Goal: Transaction & Acquisition: Purchase product/service

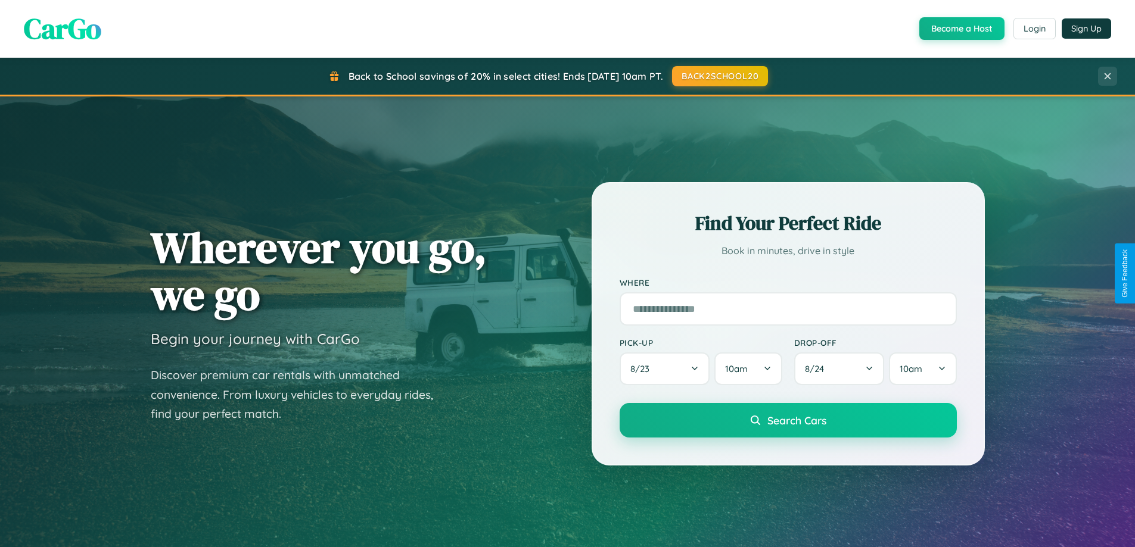
scroll to position [820, 0]
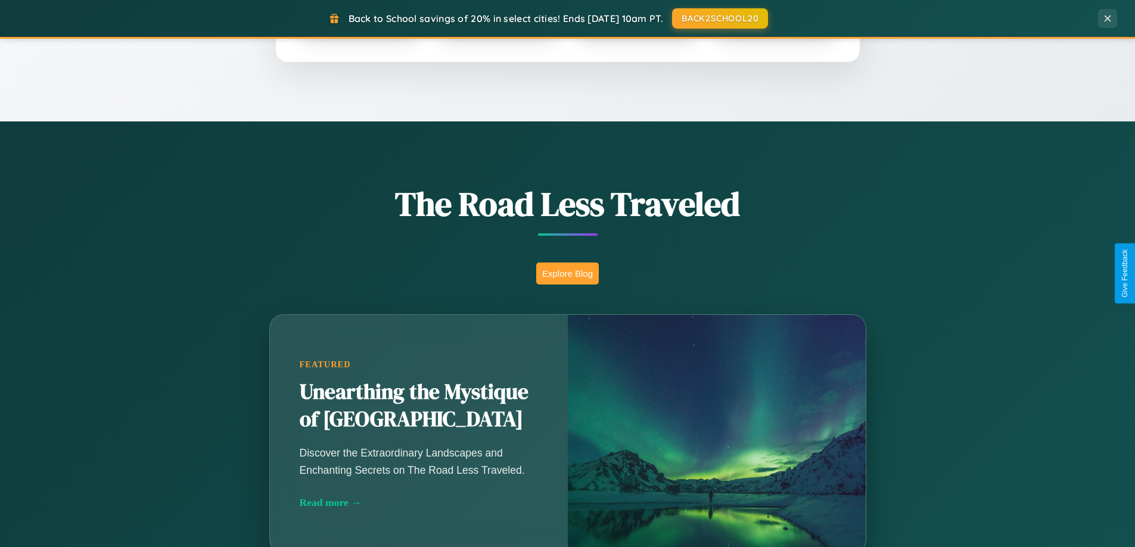
click at [567, 273] on button "Explore Blog" at bounding box center [567, 274] width 63 height 22
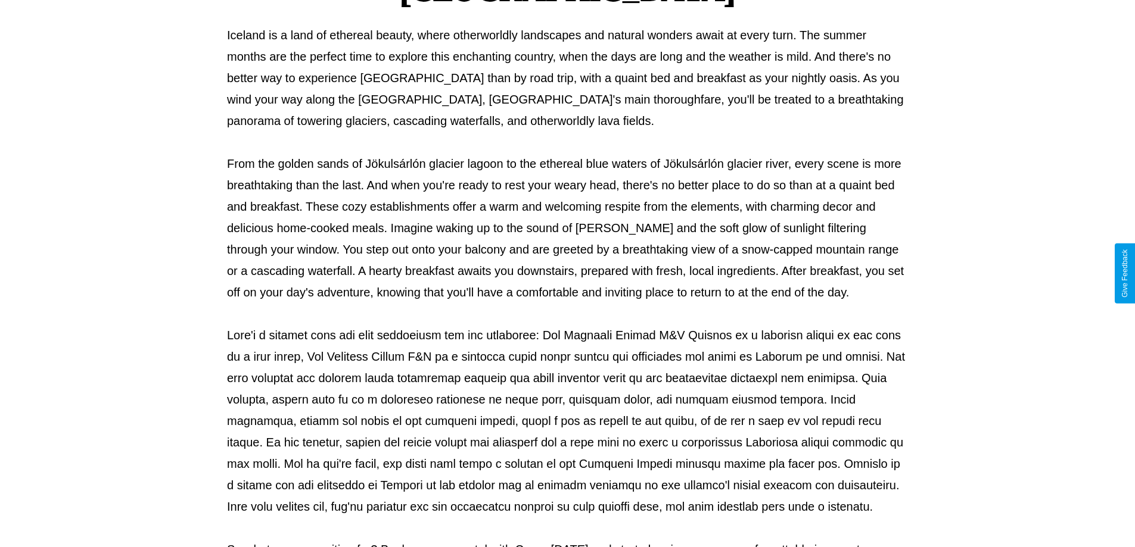
scroll to position [385, 0]
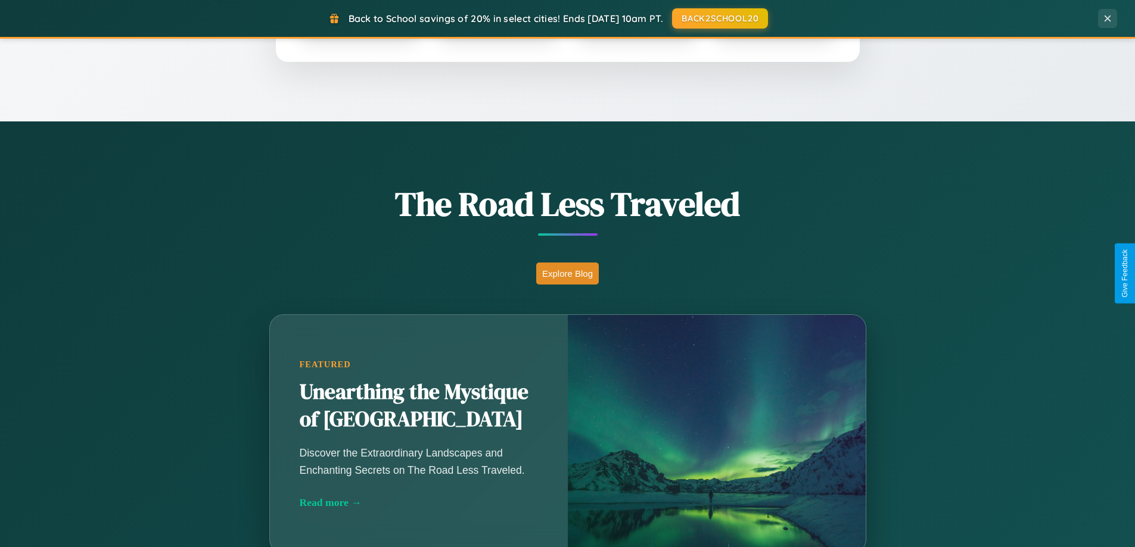
scroll to position [514, 0]
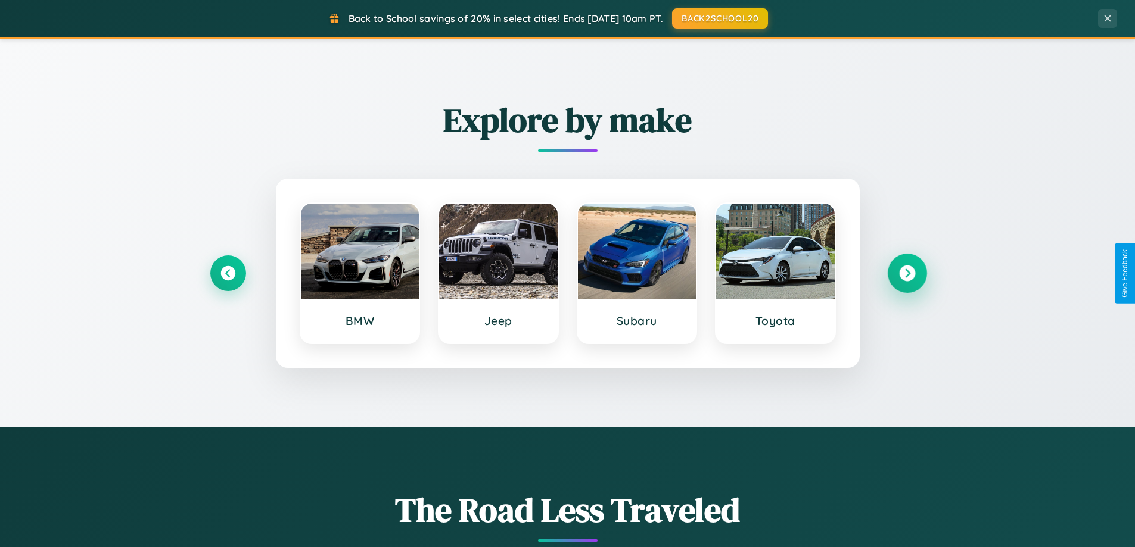
click at [907, 273] on icon at bounding box center [907, 274] width 16 height 16
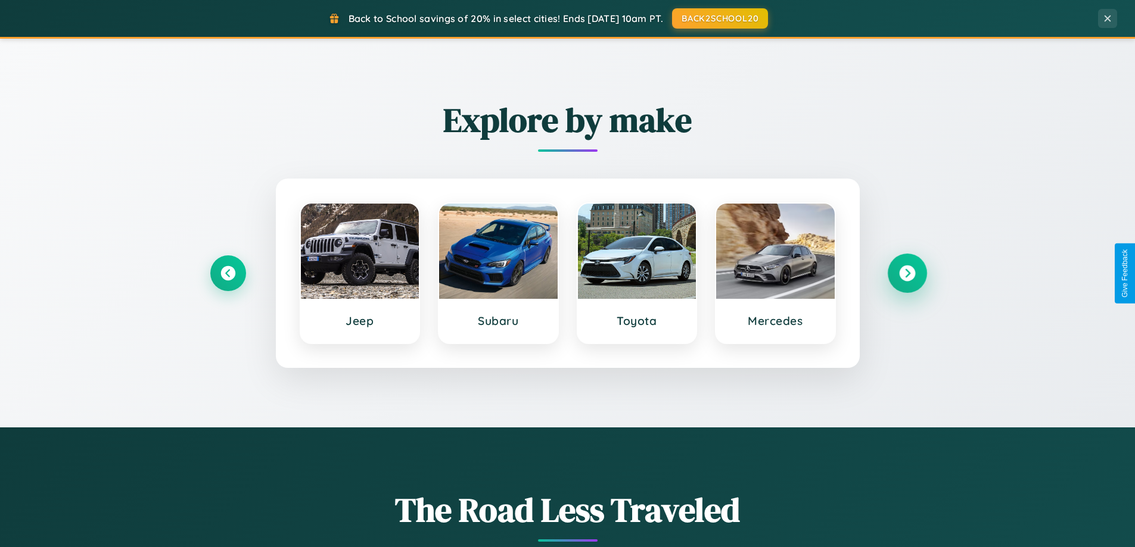
click at [907, 273] on icon at bounding box center [907, 274] width 16 height 16
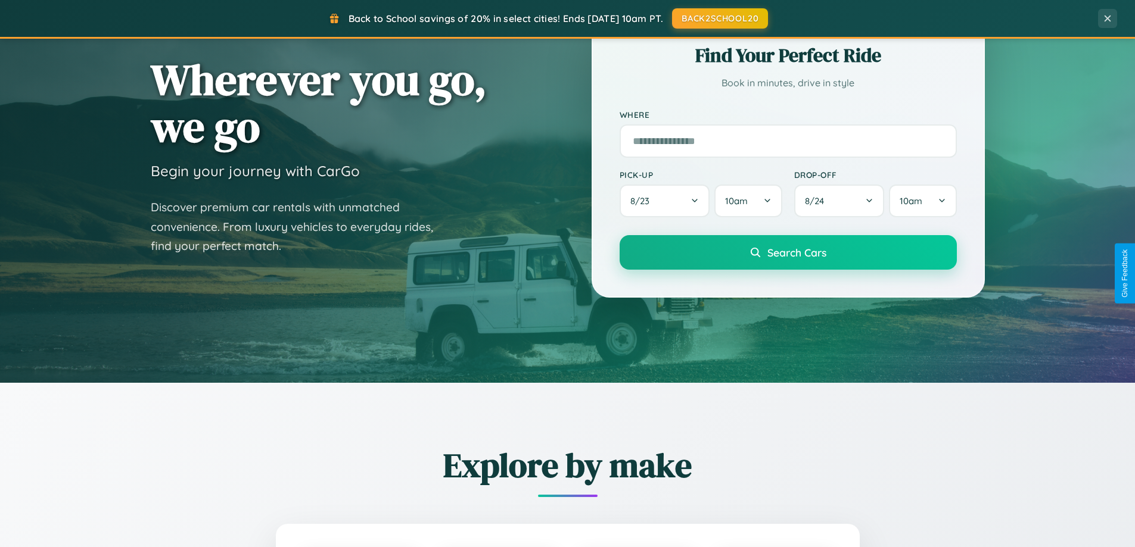
scroll to position [35, 0]
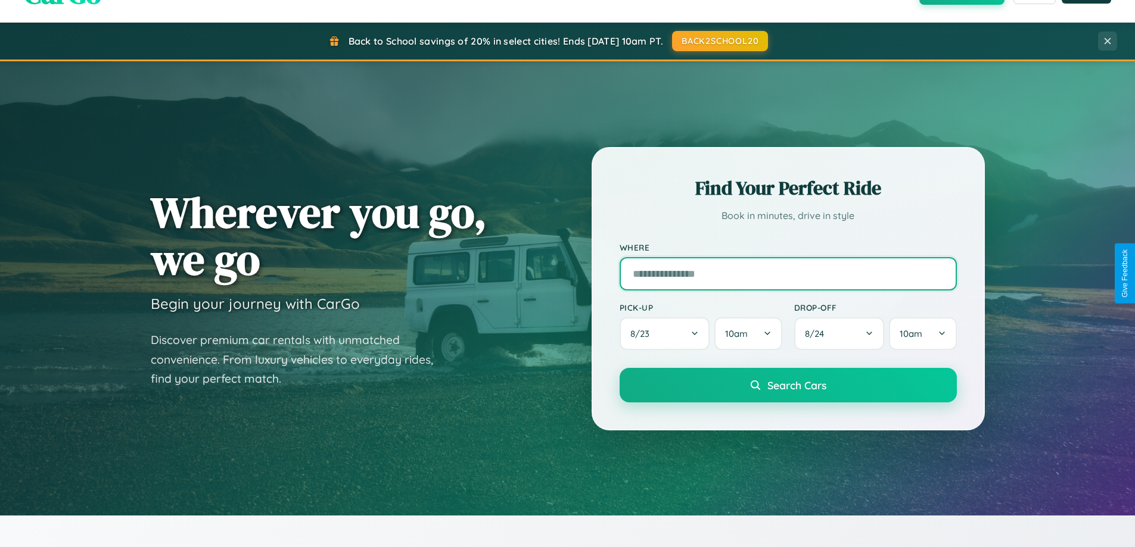
click at [788, 273] on input "text" at bounding box center [788, 273] width 337 height 33
type input "**********"
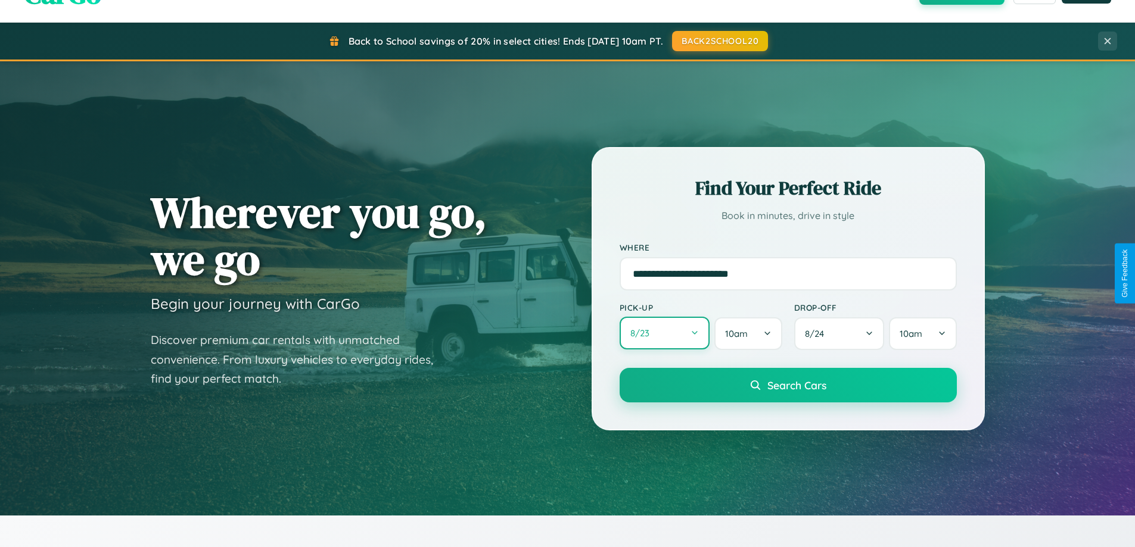
click at [664, 334] on button "8 / 23" at bounding box center [665, 333] width 91 height 33
select select "*"
select select "****"
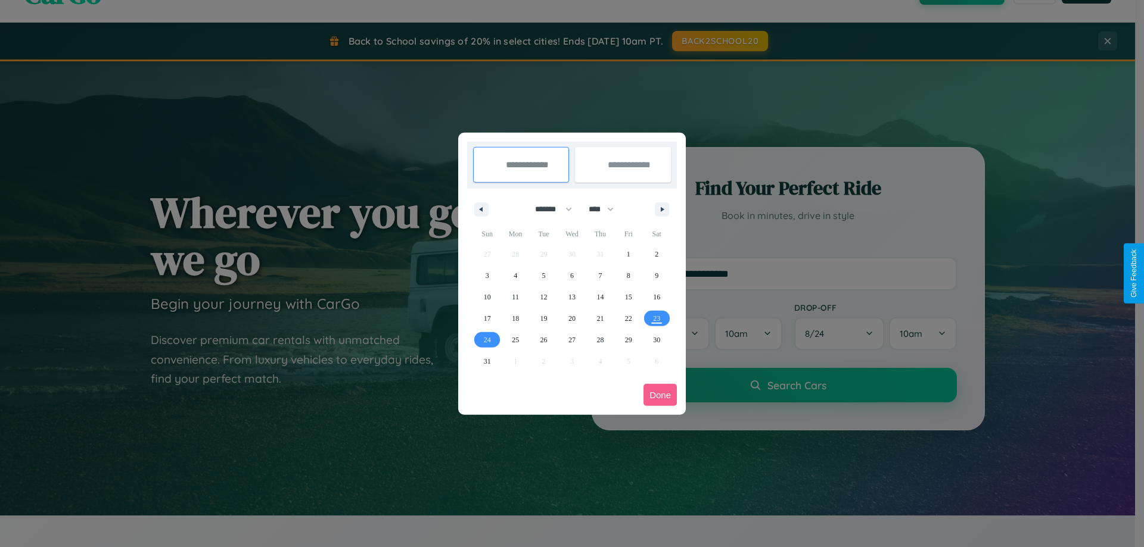
drag, startPoint x: 548, startPoint y: 209, endPoint x: 572, endPoint y: 239, distance: 38.1
click at [548, 209] on select "******* ******** ***** ***** *** **** **** ****** ********* ******* ******** **…" at bounding box center [551, 210] width 51 height 20
select select "*"
click at [606, 209] on select "**** **** **** **** **** **** **** **** **** **** **** **** **** **** **** ****…" at bounding box center [601, 210] width 36 height 20
select select "****"
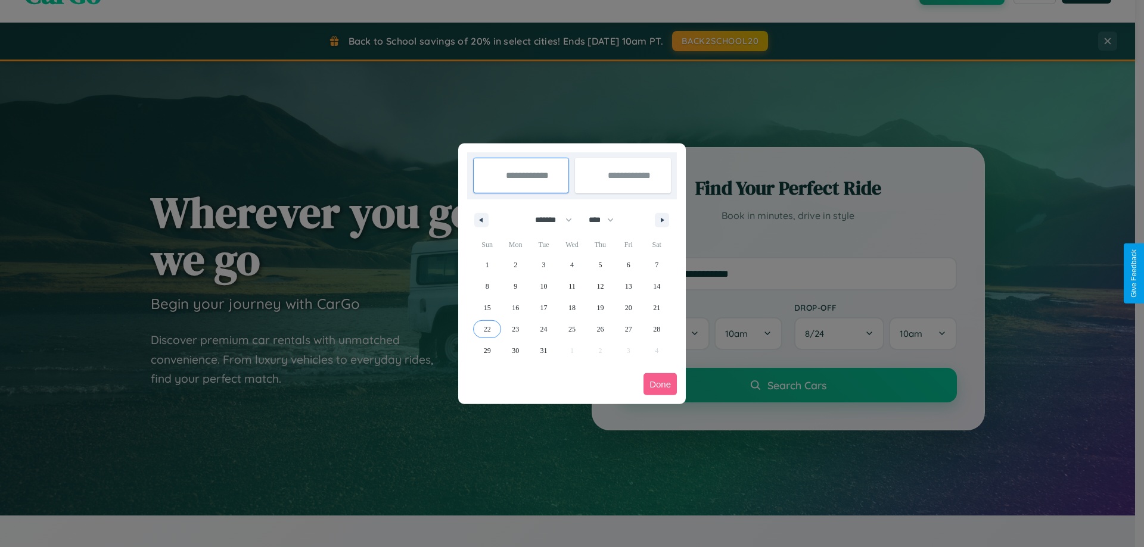
click at [487, 329] on span "22" at bounding box center [487, 329] width 7 height 21
type input "**********"
click at [657, 329] on span "28" at bounding box center [656, 329] width 7 height 21
type input "**********"
click at [660, 384] on button "Done" at bounding box center [659, 385] width 33 height 22
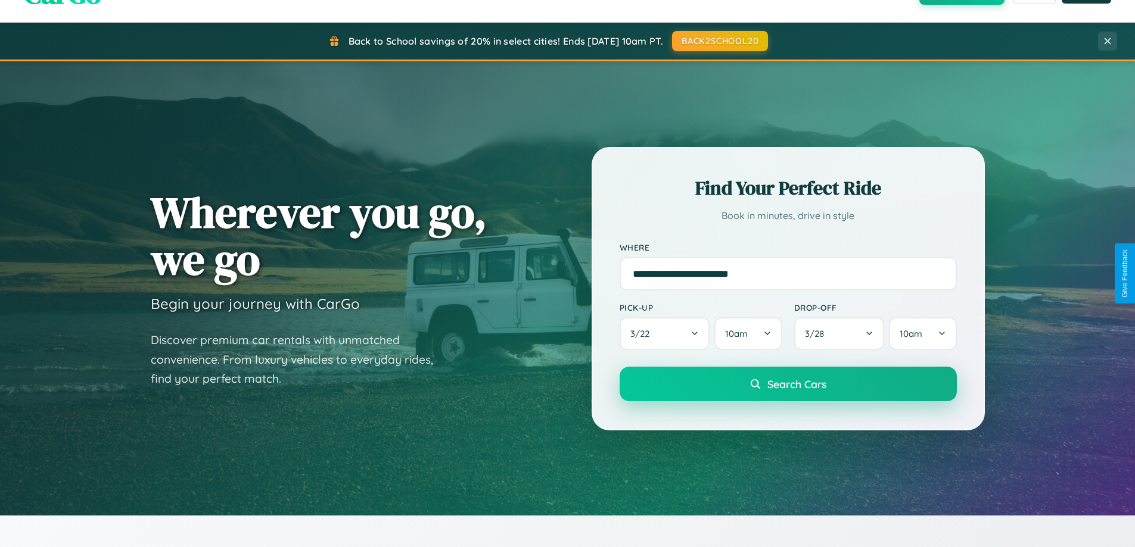
click at [788, 384] on span "Search Cars" at bounding box center [796, 384] width 59 height 13
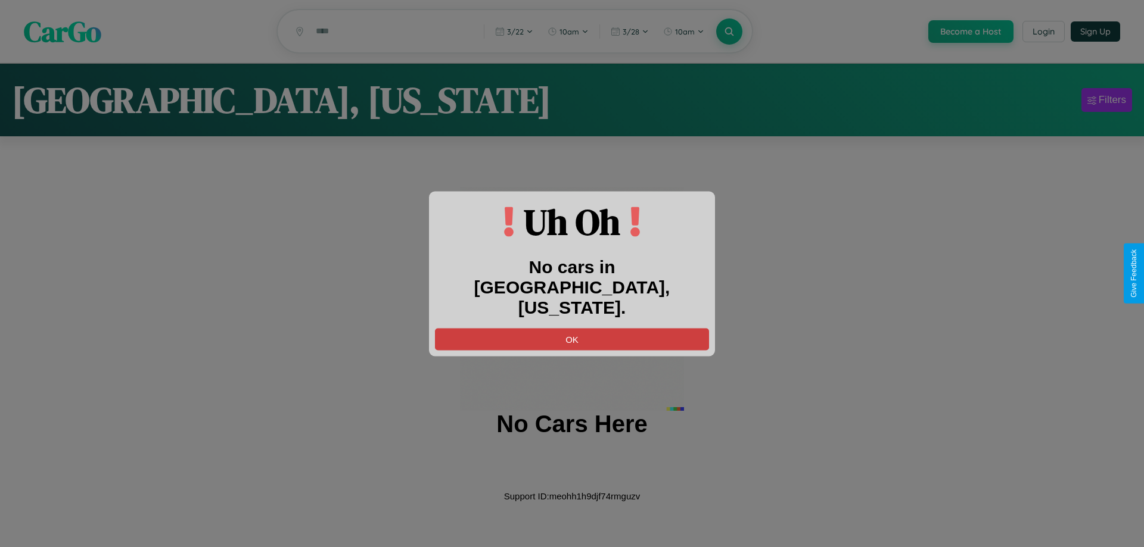
click at [572, 329] on button "OK" at bounding box center [572, 339] width 274 height 22
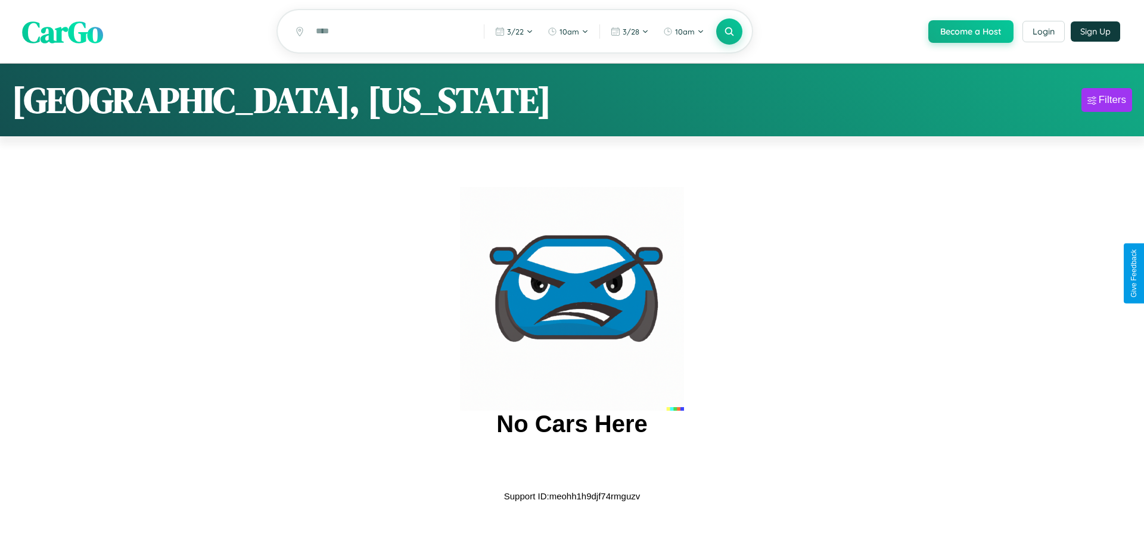
click at [63, 32] on span "CarGo" at bounding box center [62, 31] width 81 height 41
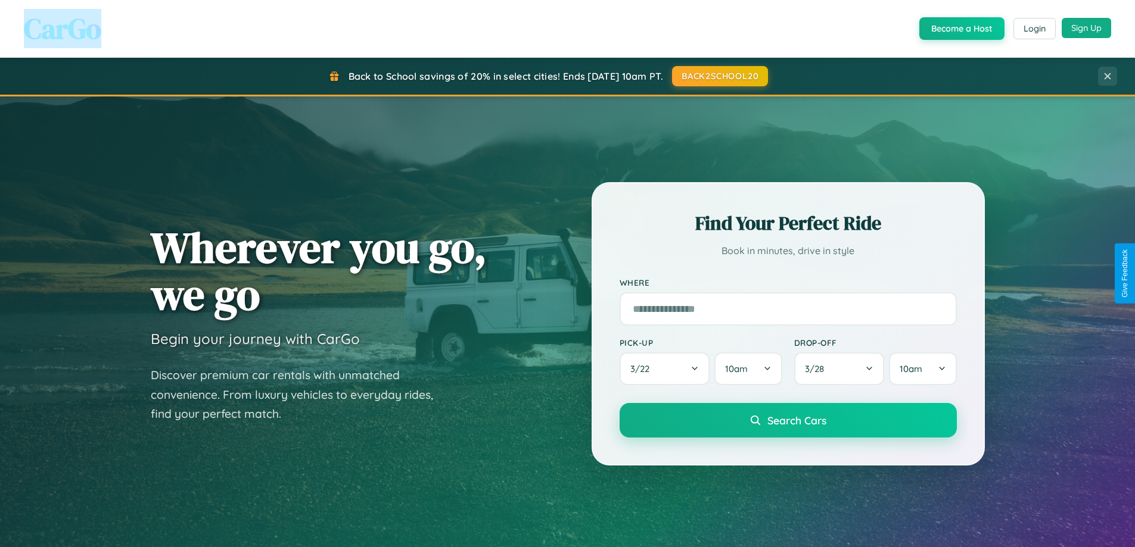
click at [1086, 28] on button "Sign Up" at bounding box center [1086, 28] width 49 height 20
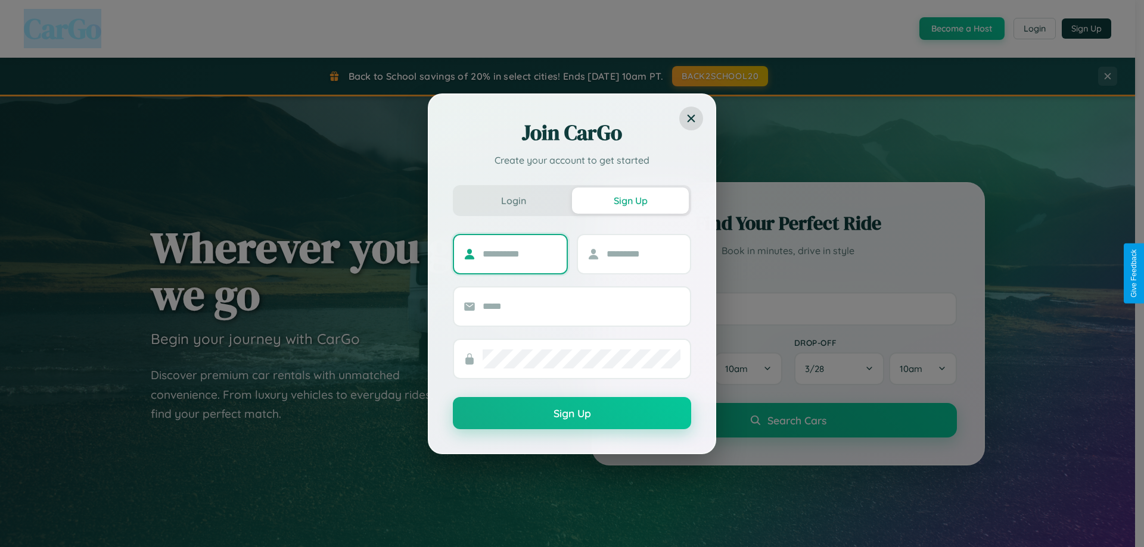
click at [519, 254] on input "text" at bounding box center [520, 254] width 74 height 19
type input "****"
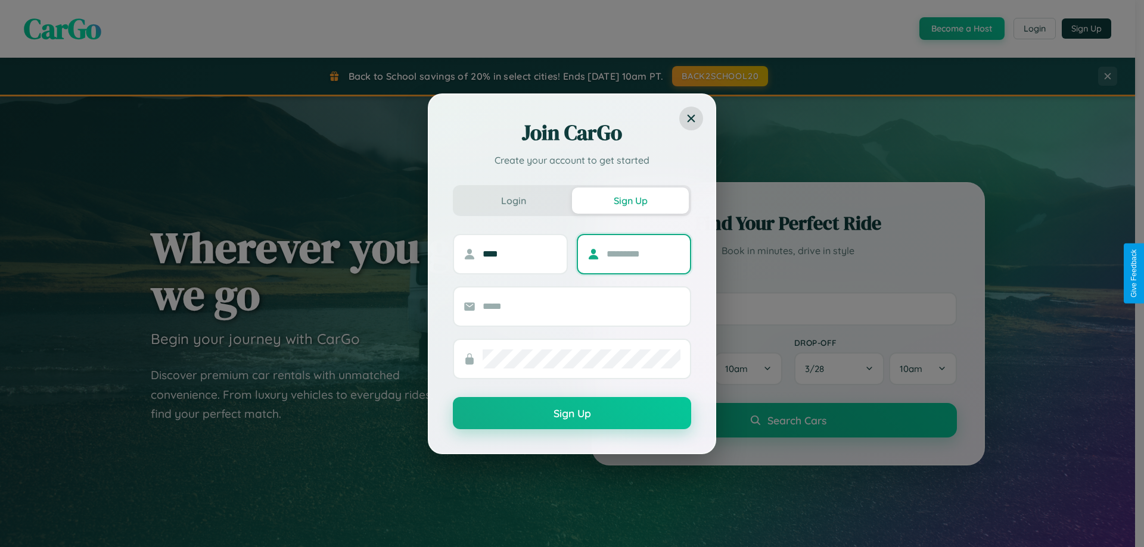
click at [643, 254] on input "text" at bounding box center [643, 254] width 74 height 19
type input "******"
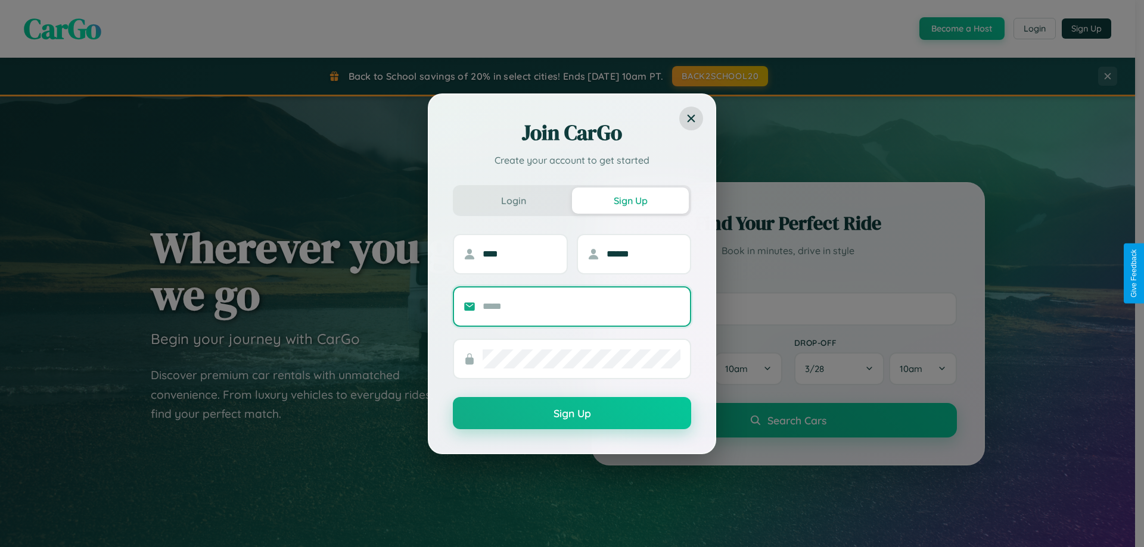
click at [581, 306] on input "text" at bounding box center [582, 306] width 198 height 19
type input "**********"
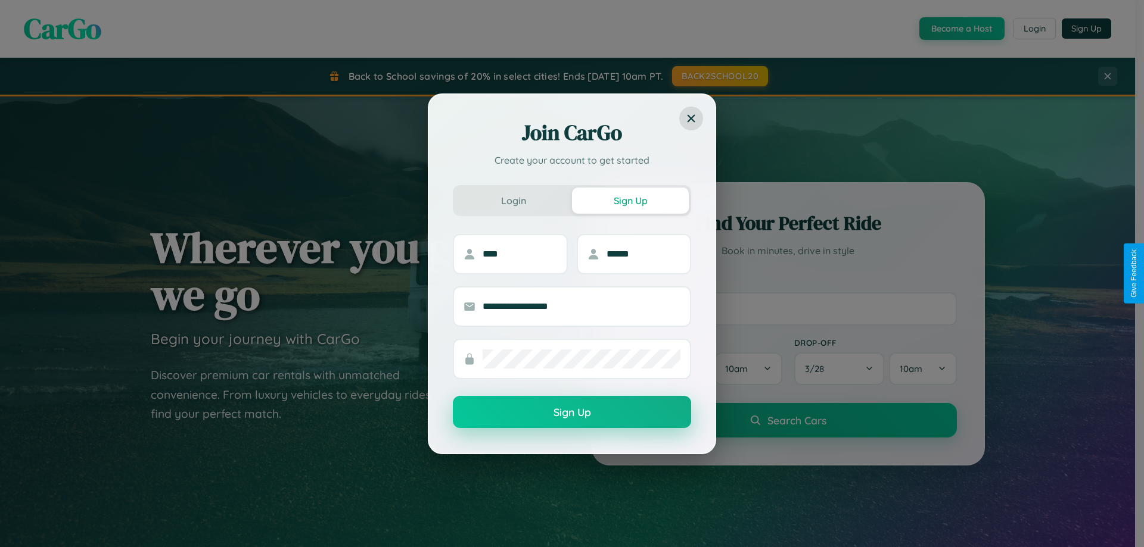
click at [572, 413] on button "Sign Up" at bounding box center [572, 412] width 238 height 32
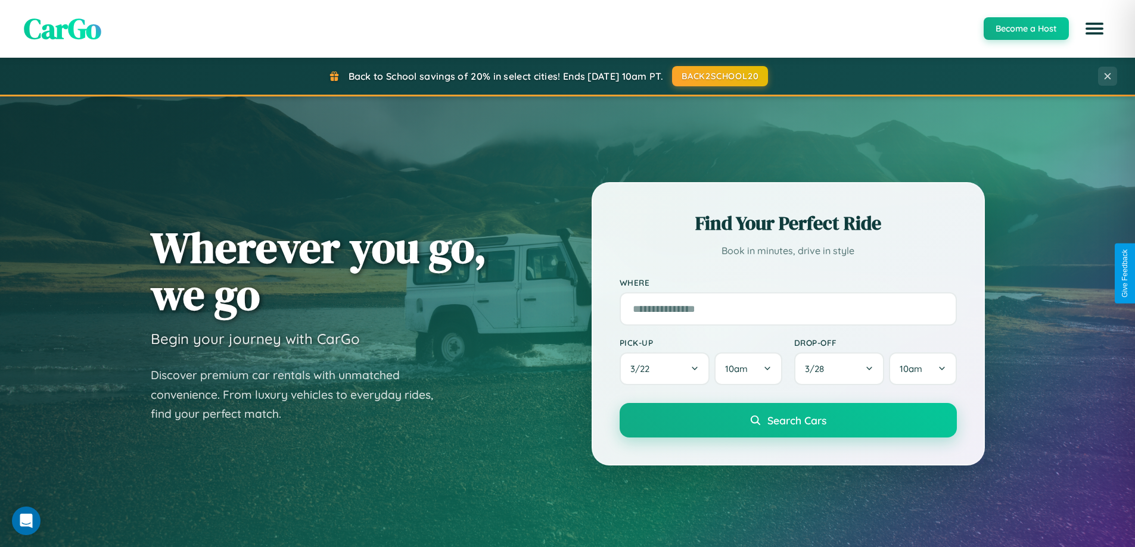
scroll to position [514, 0]
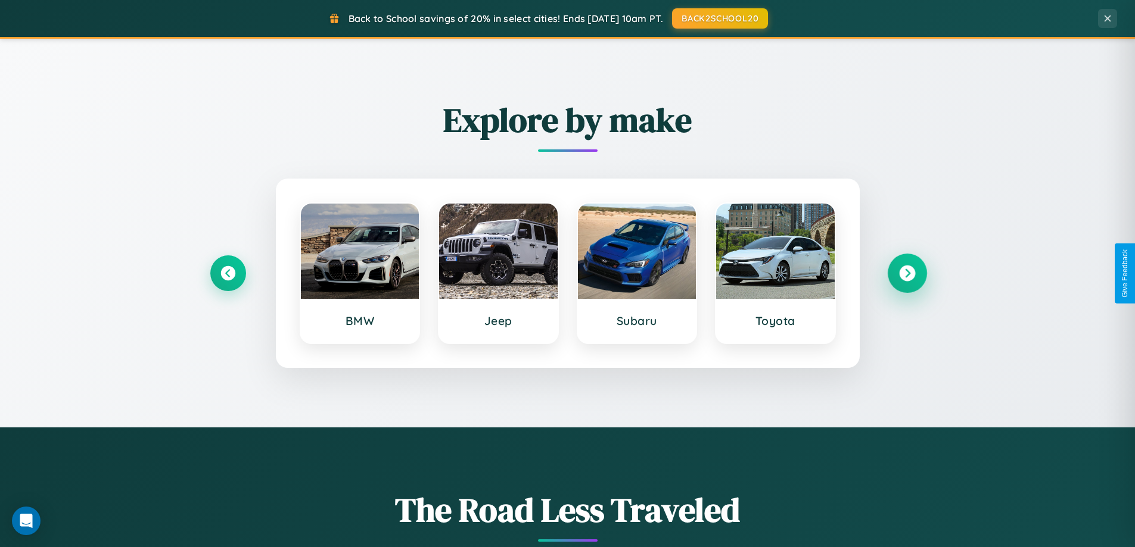
click at [907, 273] on icon at bounding box center [907, 274] width 16 height 16
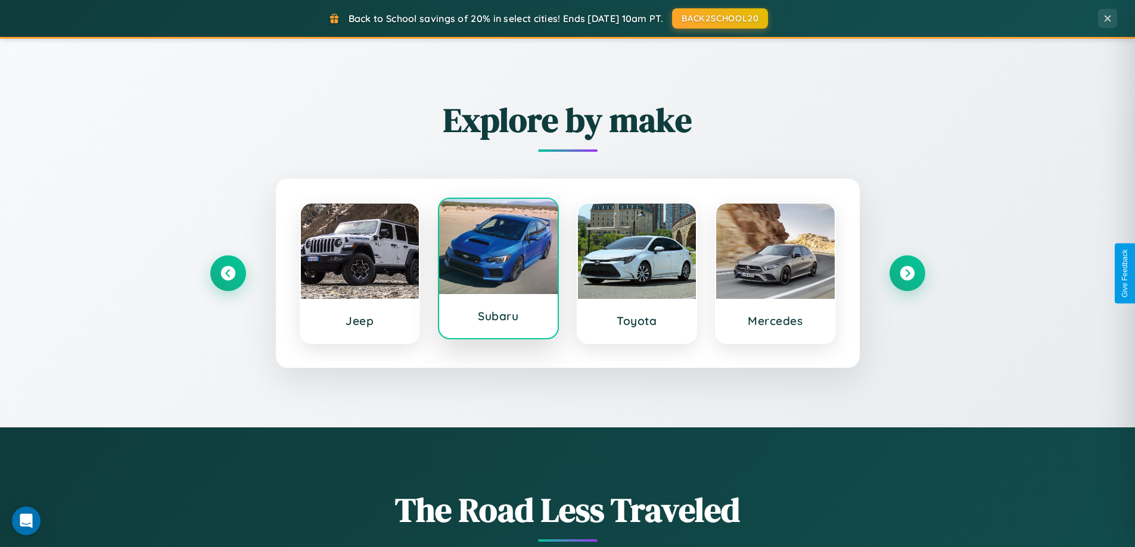
click at [498, 269] on div at bounding box center [498, 246] width 119 height 95
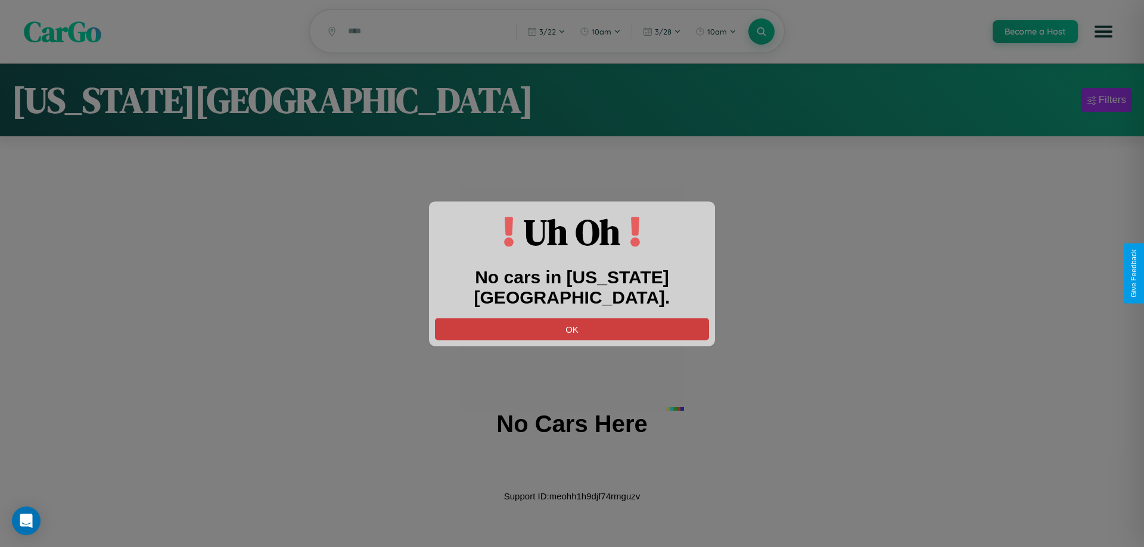
click at [572, 318] on button "OK" at bounding box center [572, 329] width 274 height 22
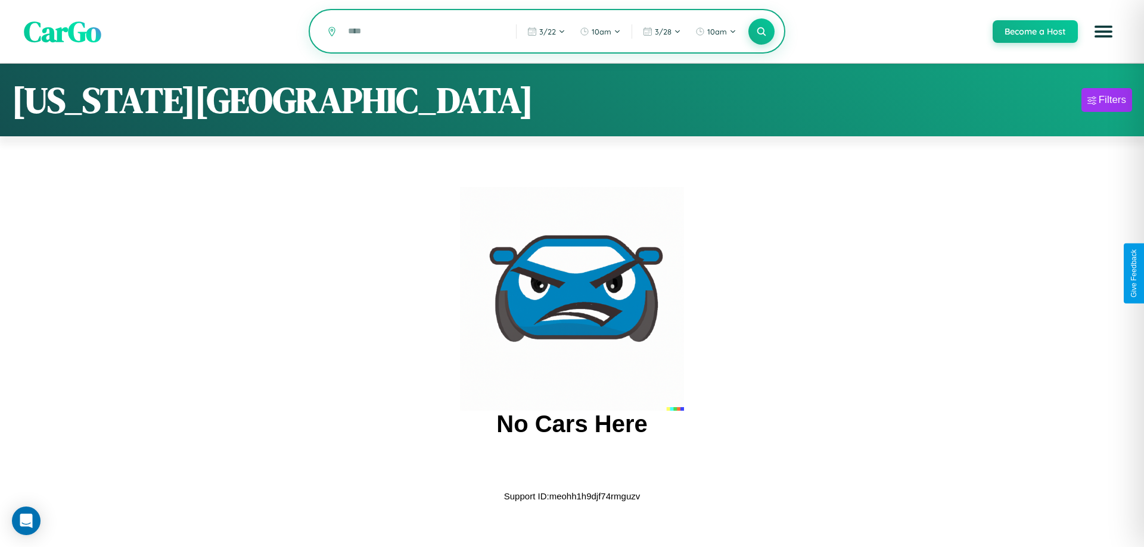
click at [423, 32] on input "text" at bounding box center [423, 31] width 162 height 21
click at [761, 32] on icon at bounding box center [760, 31] width 11 height 11
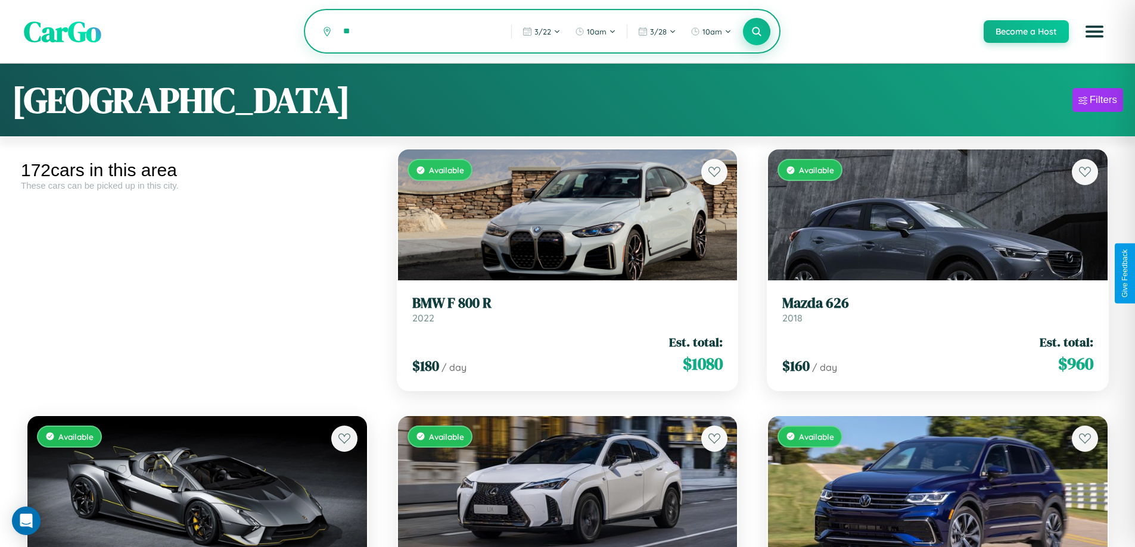
type input "*"
type input "*******"
click at [756, 32] on icon at bounding box center [756, 31] width 11 height 11
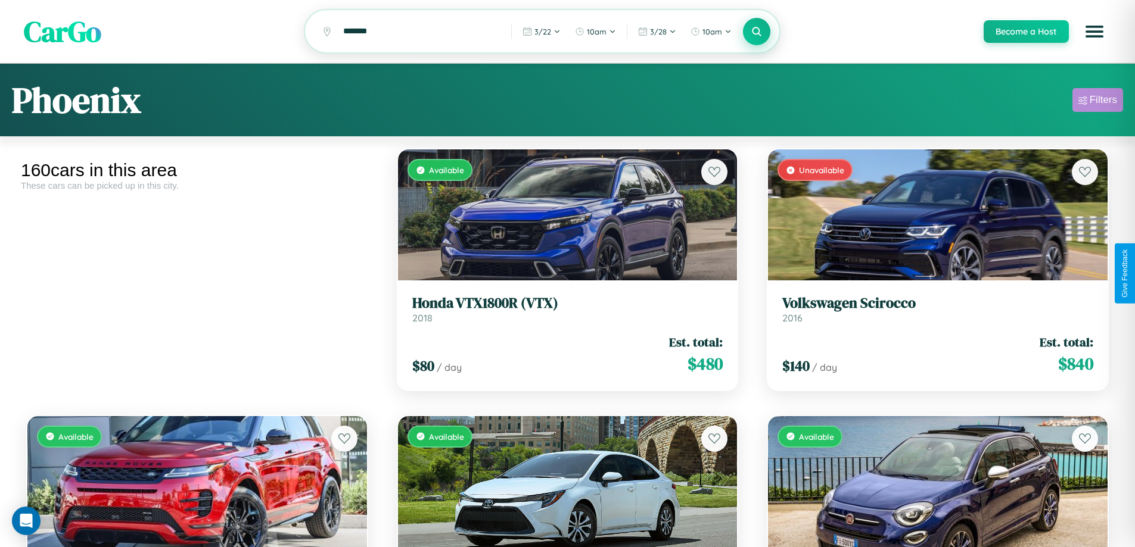
click at [1097, 102] on div "Filters" at bounding box center [1103, 100] width 27 height 12
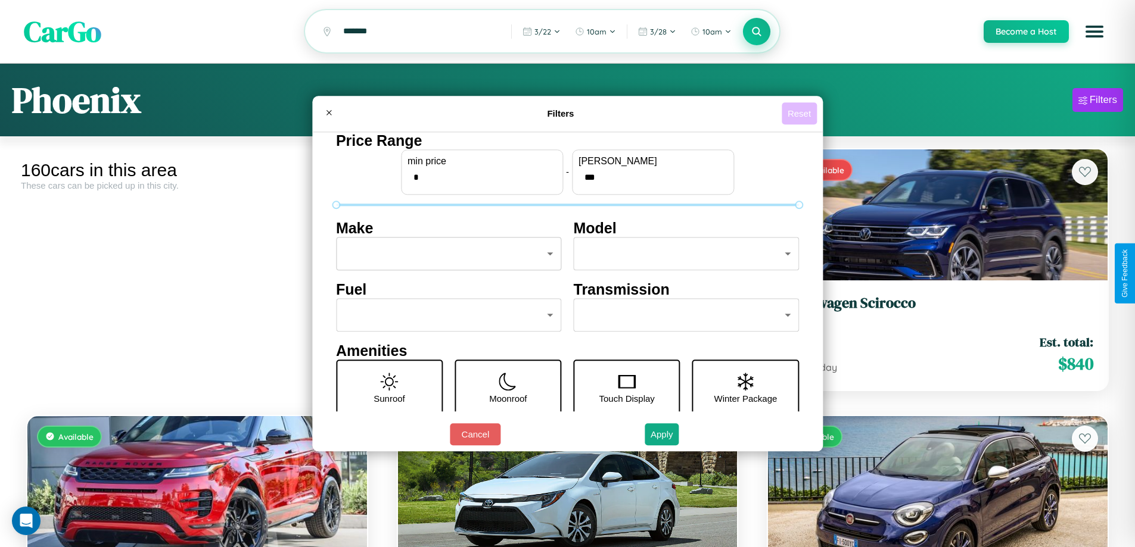
click at [801, 113] on button "Reset" at bounding box center [799, 113] width 35 height 22
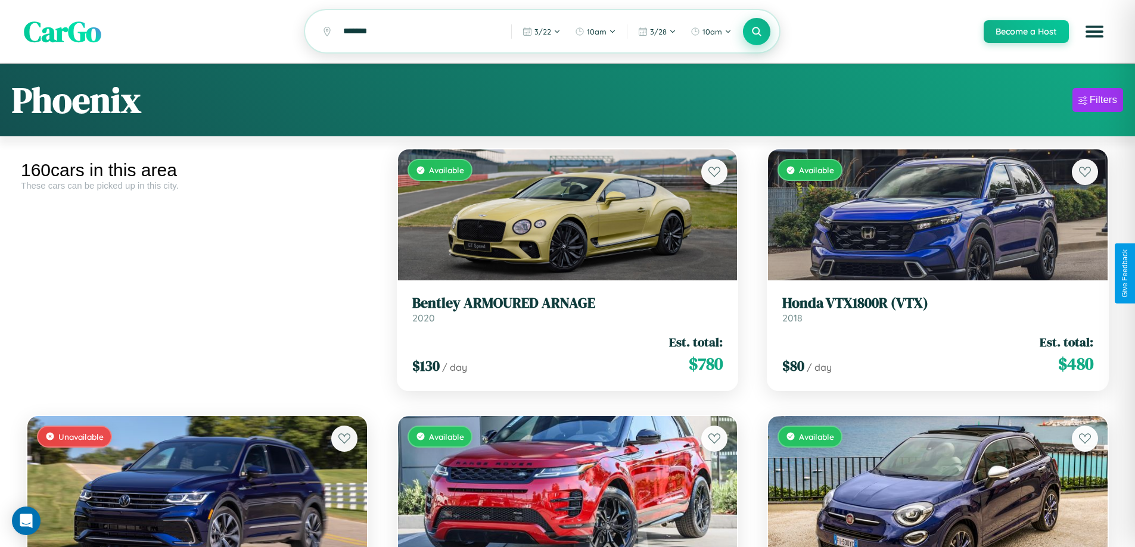
scroll to position [10040, 0]
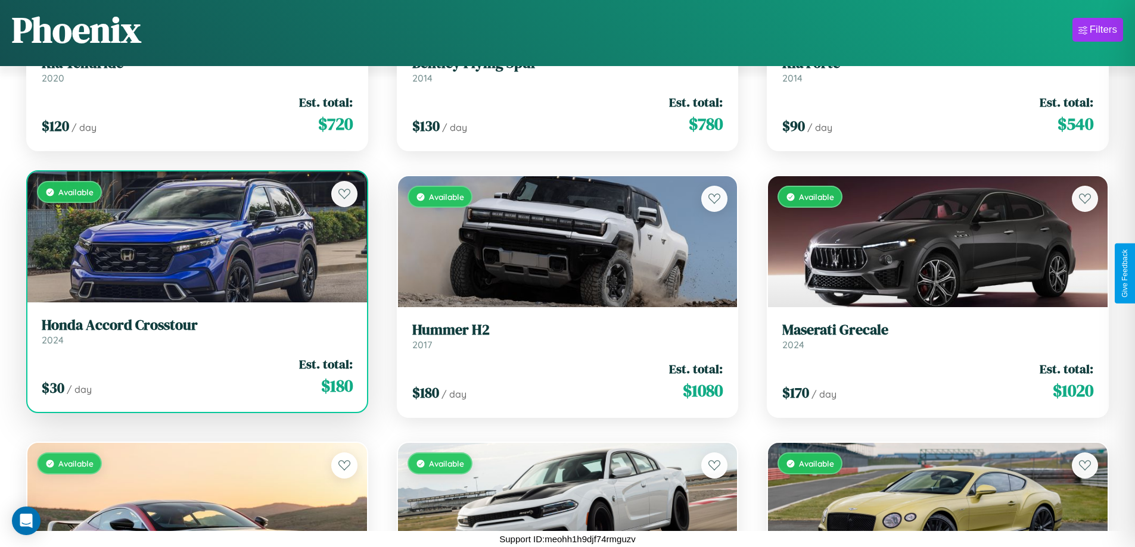
click at [195, 381] on div "$ 30 / day Est. total: $ 180" at bounding box center [197, 377] width 311 height 42
click at [195, 377] on div "$ 30 / day Est. total: $ 180" at bounding box center [197, 377] width 311 height 42
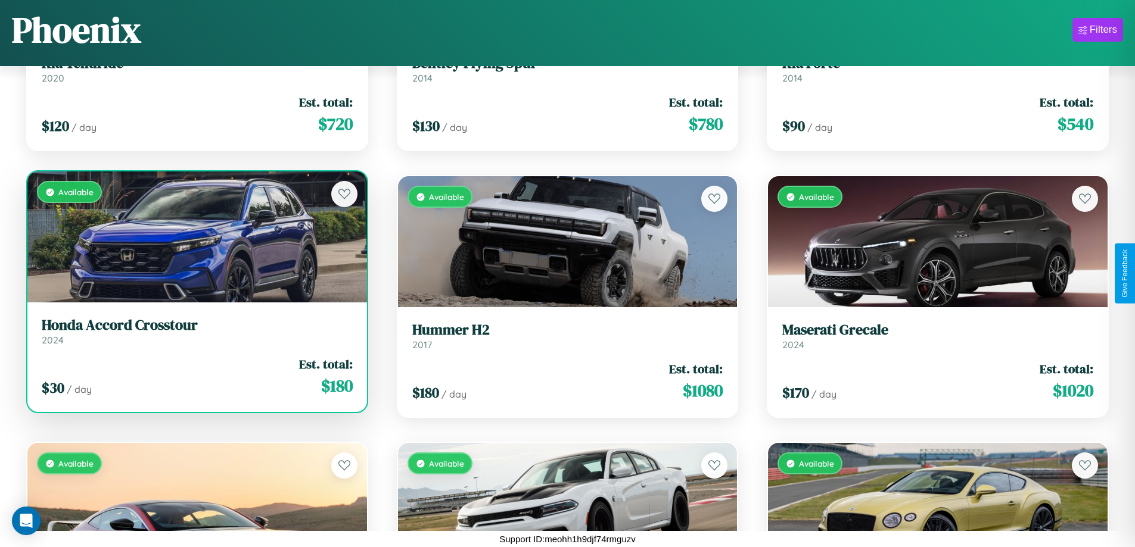
click at [195, 377] on div "$ 30 / day Est. total: $ 180" at bounding box center [197, 377] width 311 height 42
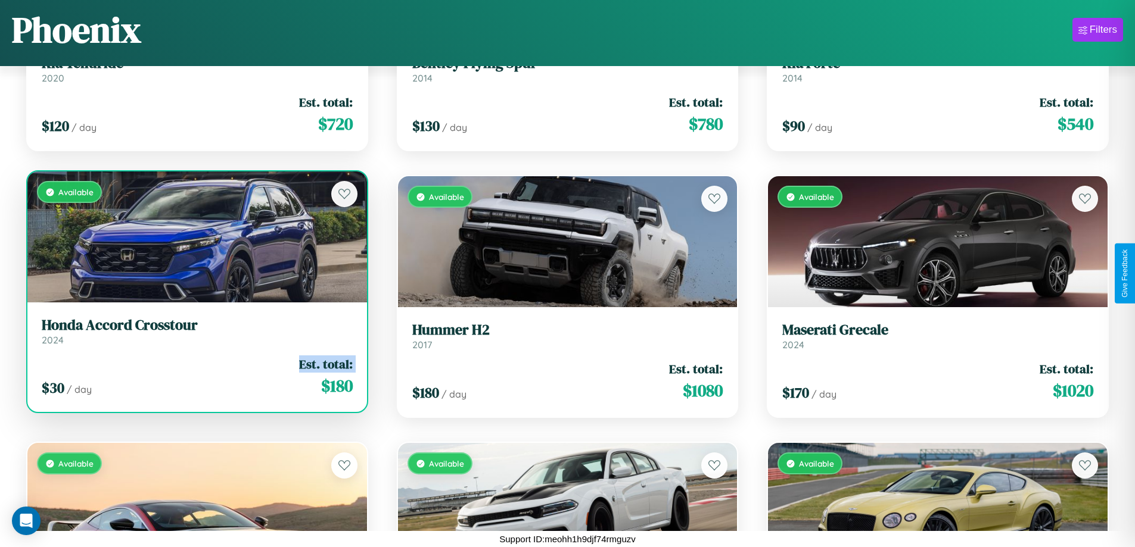
click at [195, 377] on div "$ 30 / day Est. total: $ 180" at bounding box center [197, 377] width 311 height 42
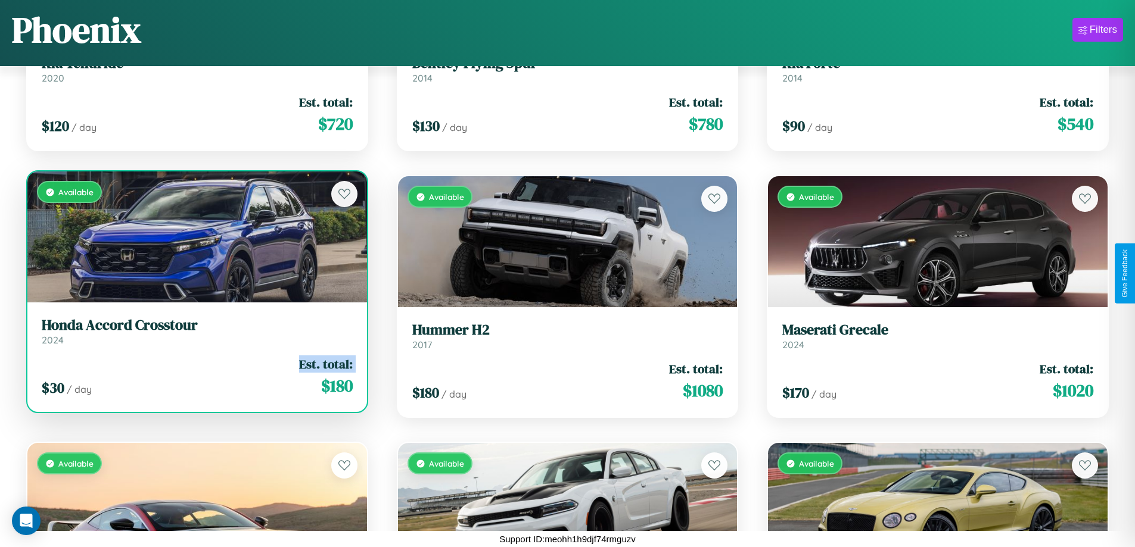
click at [195, 377] on div "$ 30 / day Est. total: $ 180" at bounding box center [197, 377] width 311 height 42
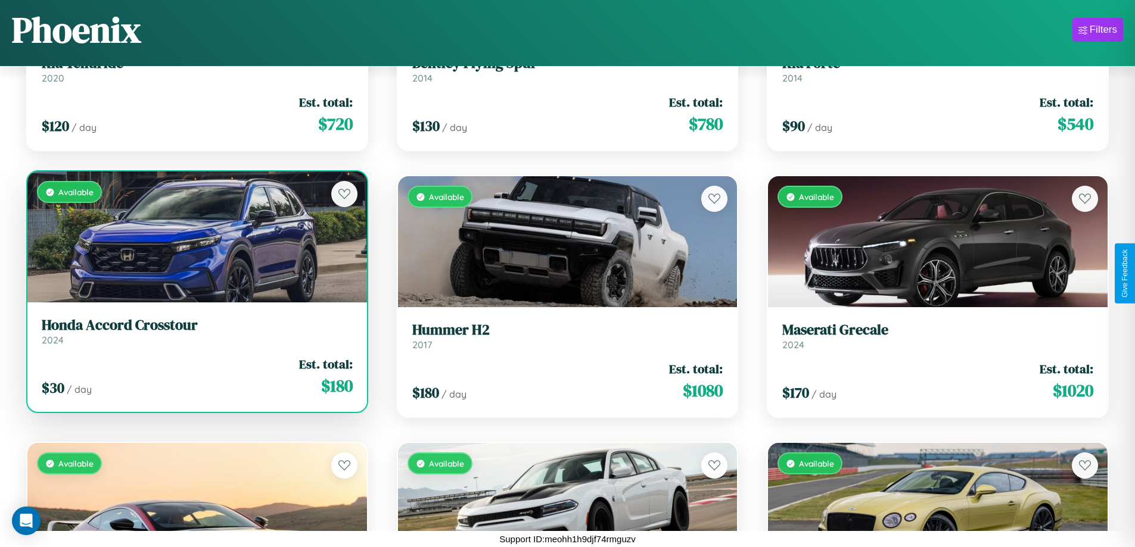
click at [195, 377] on div "$ 30 / day Est. total: $ 180" at bounding box center [197, 377] width 311 height 42
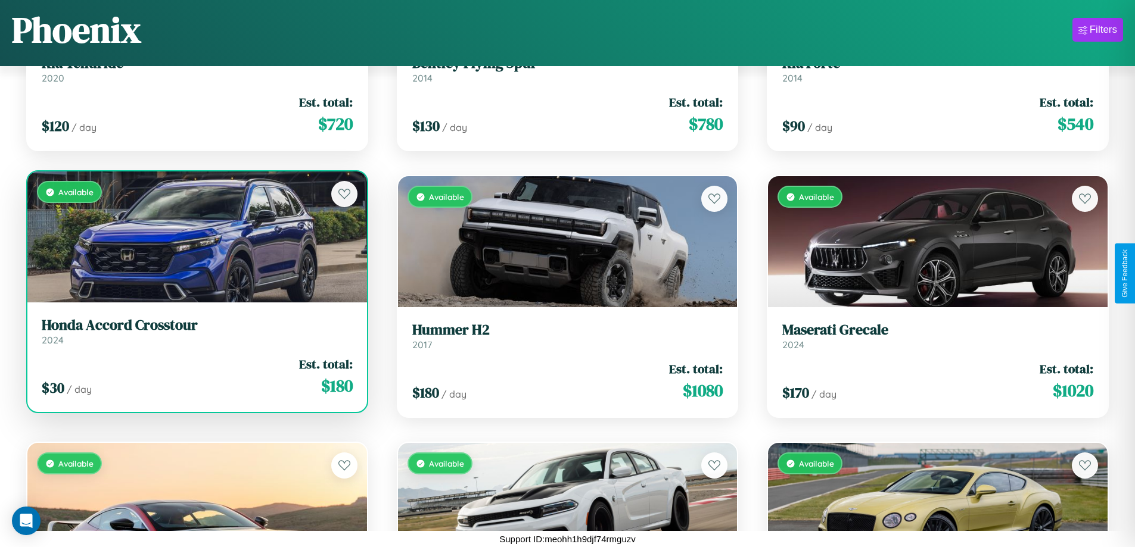
click at [195, 331] on h3 "Honda Accord Crosstour" at bounding box center [197, 325] width 311 height 17
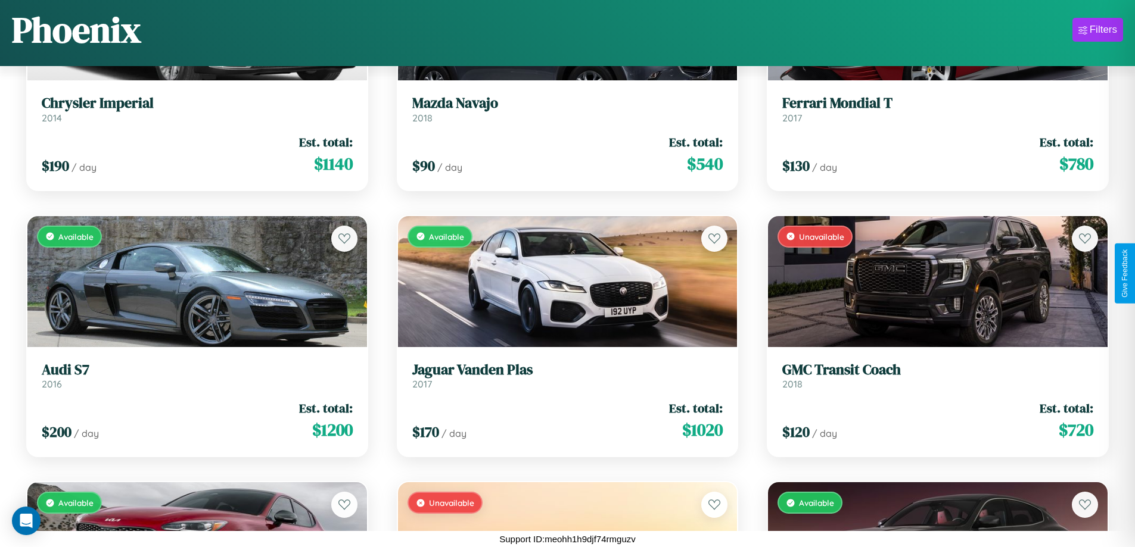
scroll to position [10838, 0]
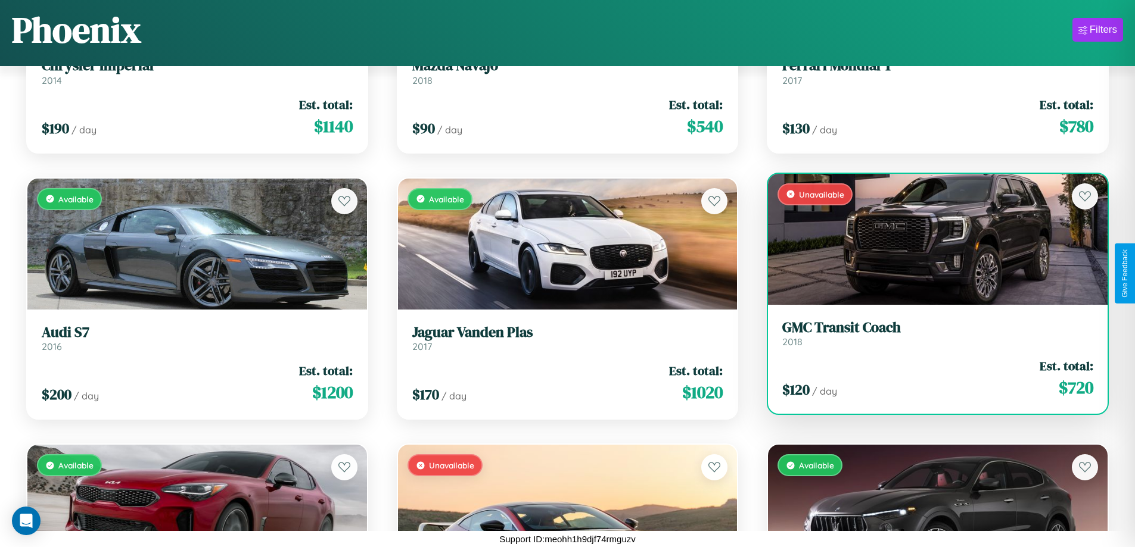
click at [930, 244] on div "Unavailable" at bounding box center [938, 239] width 340 height 131
click at [930, 239] on div "Unavailable" at bounding box center [938, 239] width 340 height 131
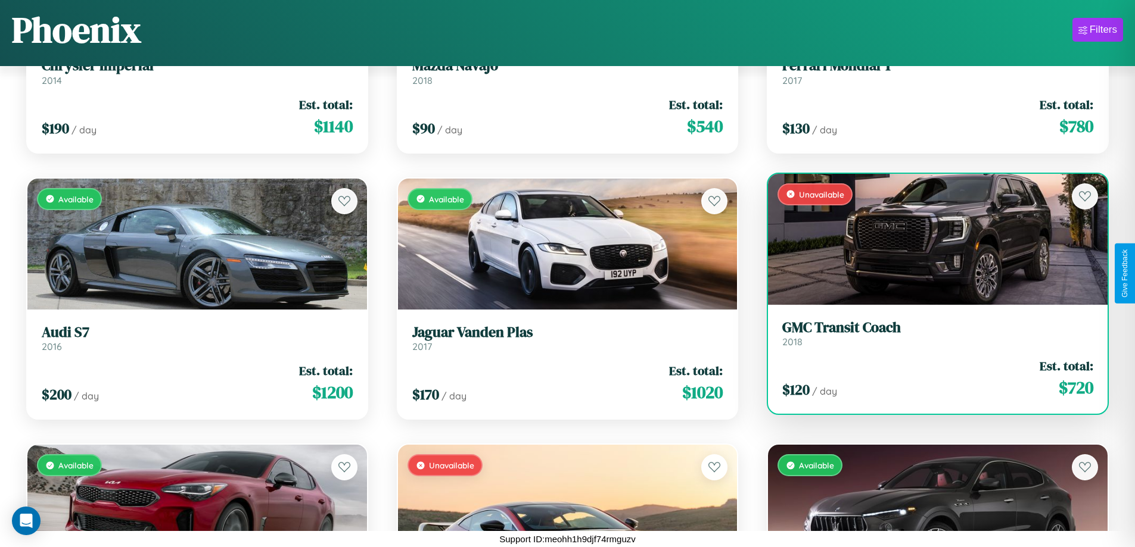
click at [930, 239] on div "Unavailable" at bounding box center [938, 239] width 340 height 131
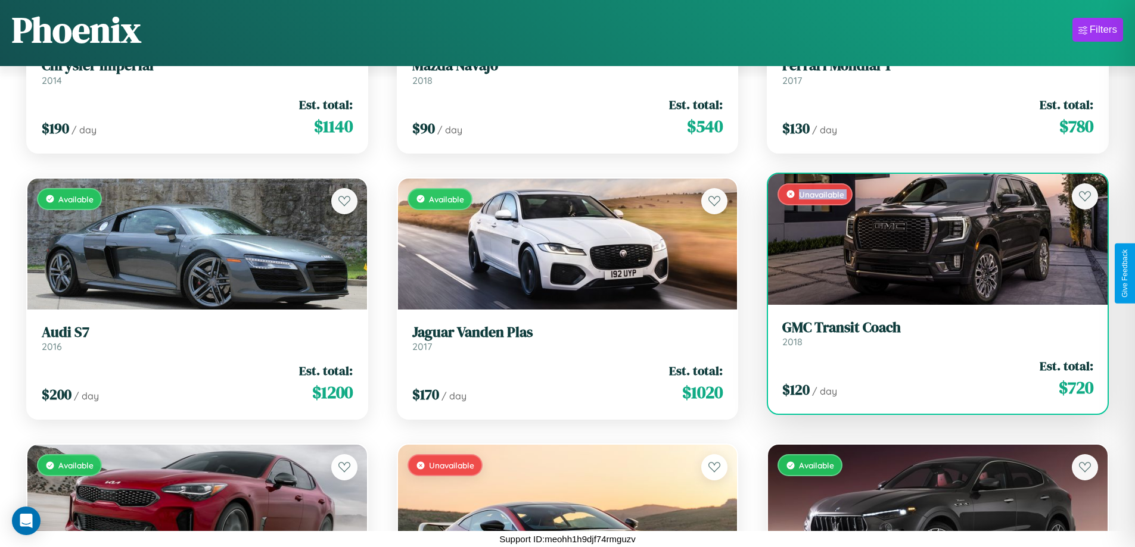
click at [930, 239] on div "Unavailable" at bounding box center [938, 239] width 340 height 131
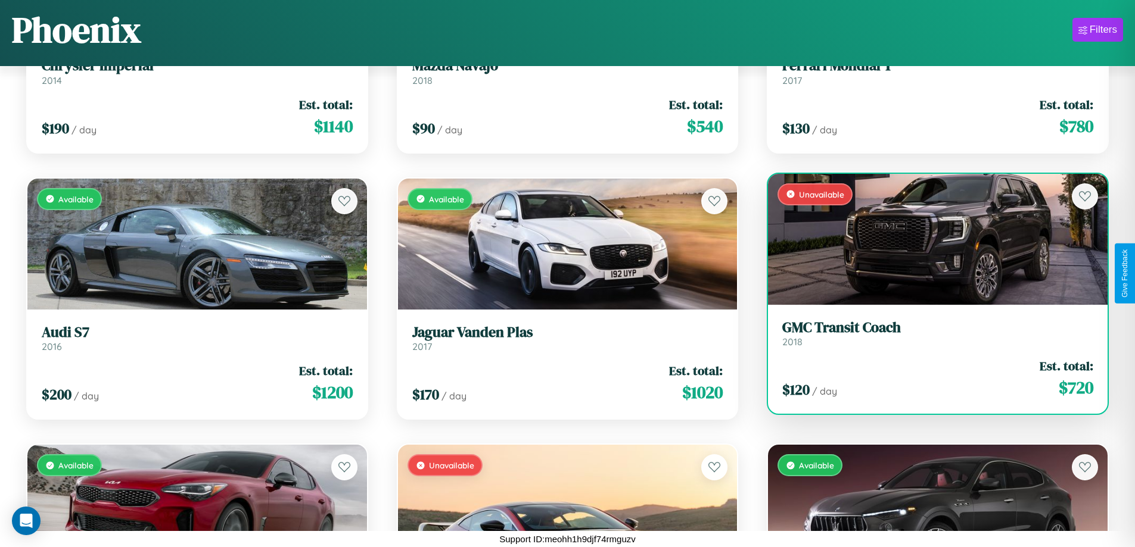
click at [930, 239] on div "Unavailable" at bounding box center [938, 239] width 340 height 131
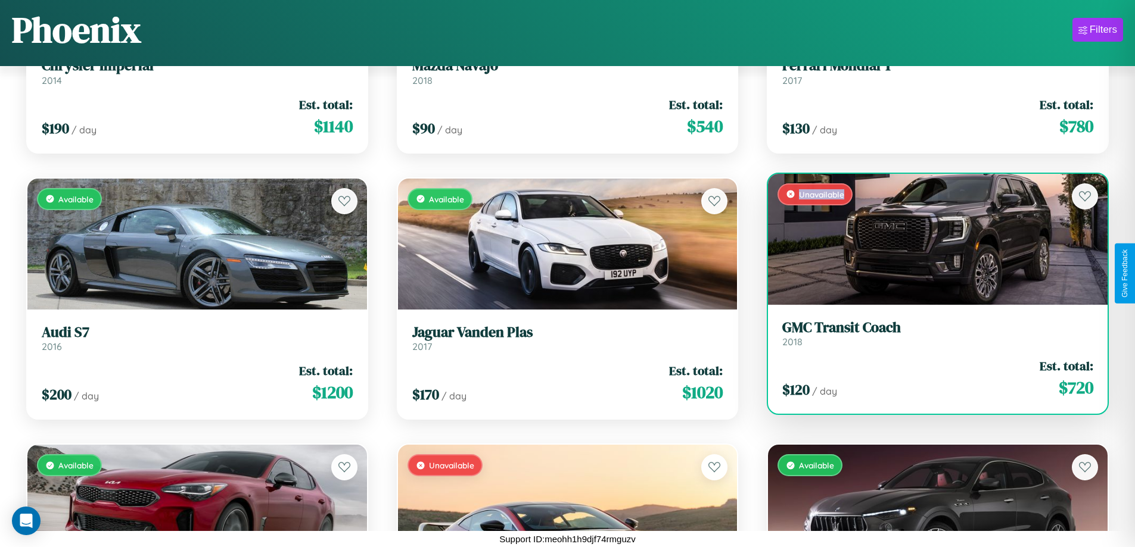
click at [930, 239] on div "Unavailable" at bounding box center [938, 239] width 340 height 131
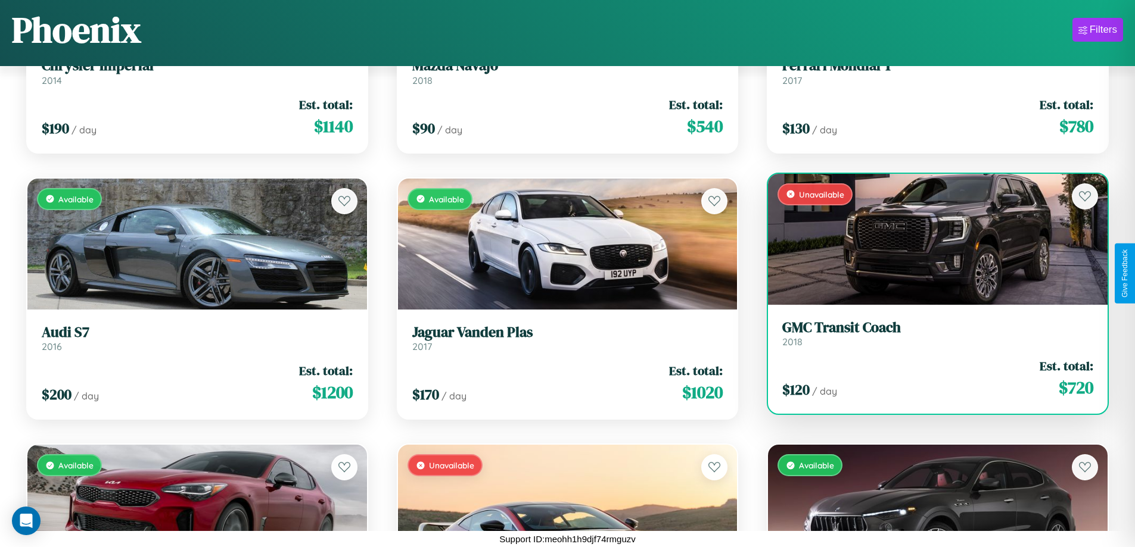
click at [930, 334] on h3 "GMC Transit Coach" at bounding box center [937, 327] width 311 height 17
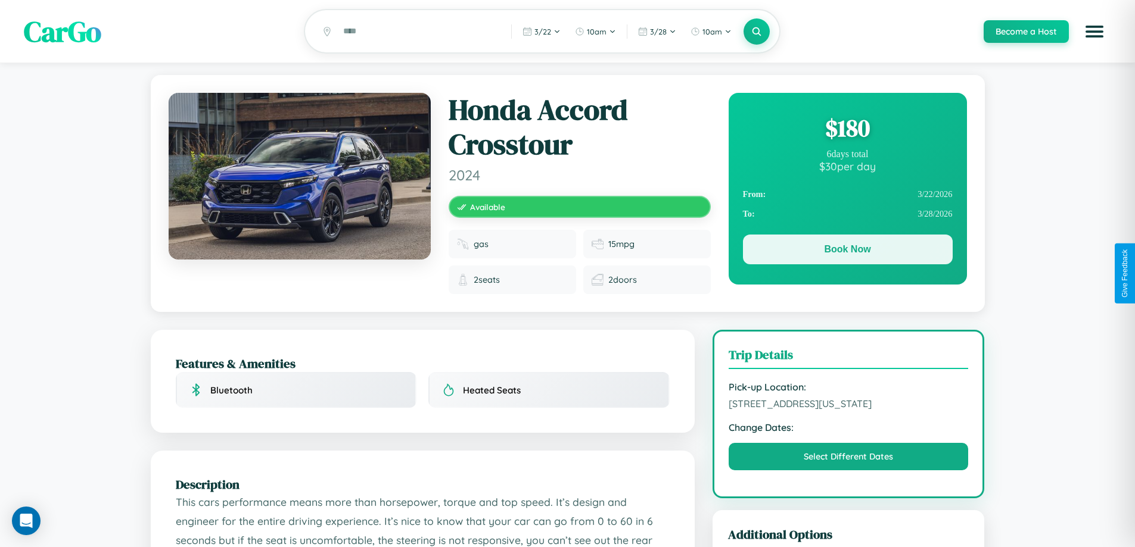
click at [847, 251] on button "Book Now" at bounding box center [848, 250] width 210 height 30
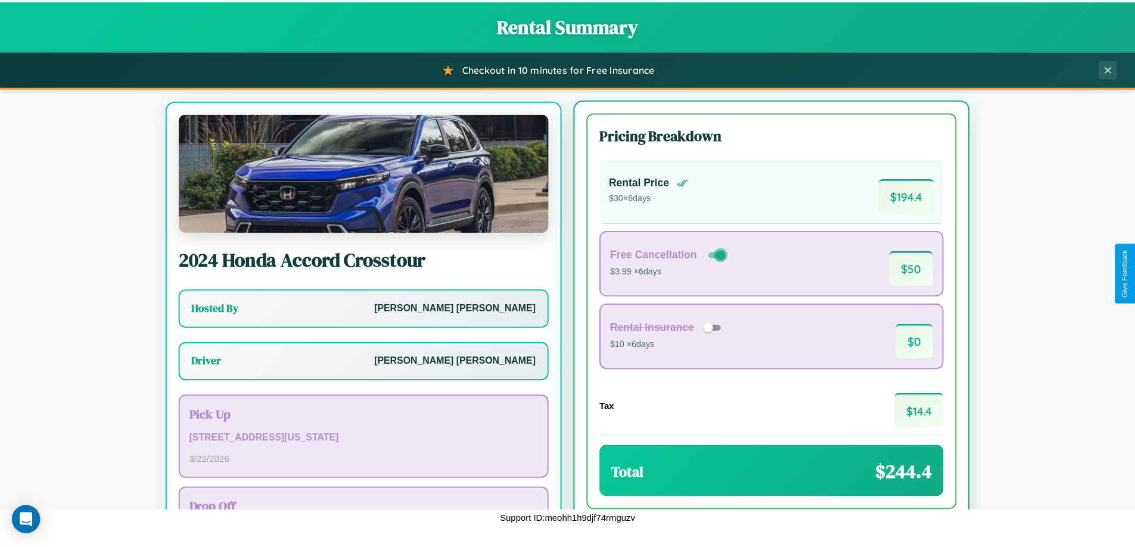
scroll to position [55, 0]
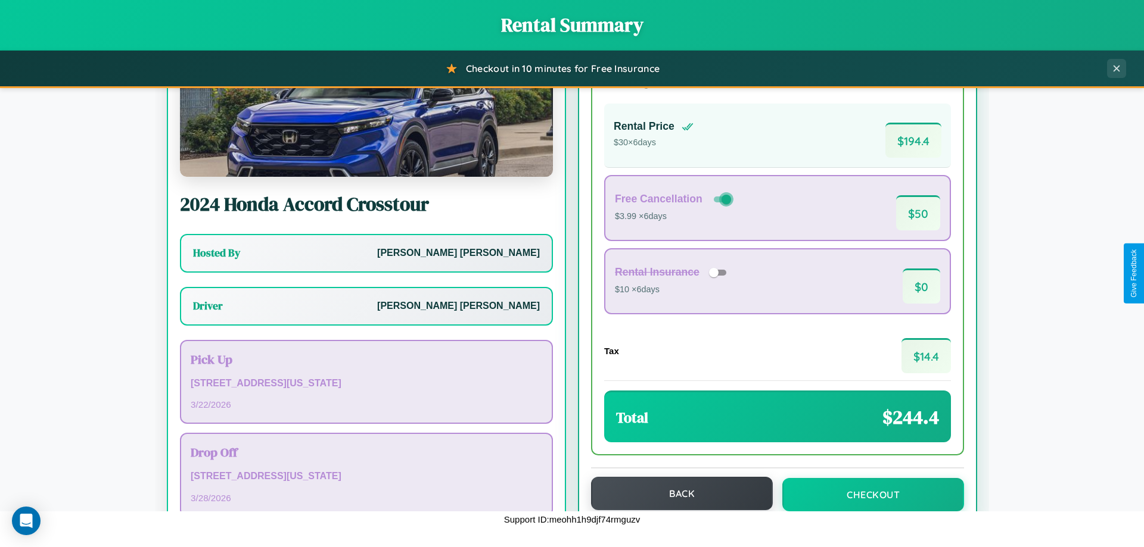
click at [676, 494] on button "Back" at bounding box center [682, 493] width 182 height 33
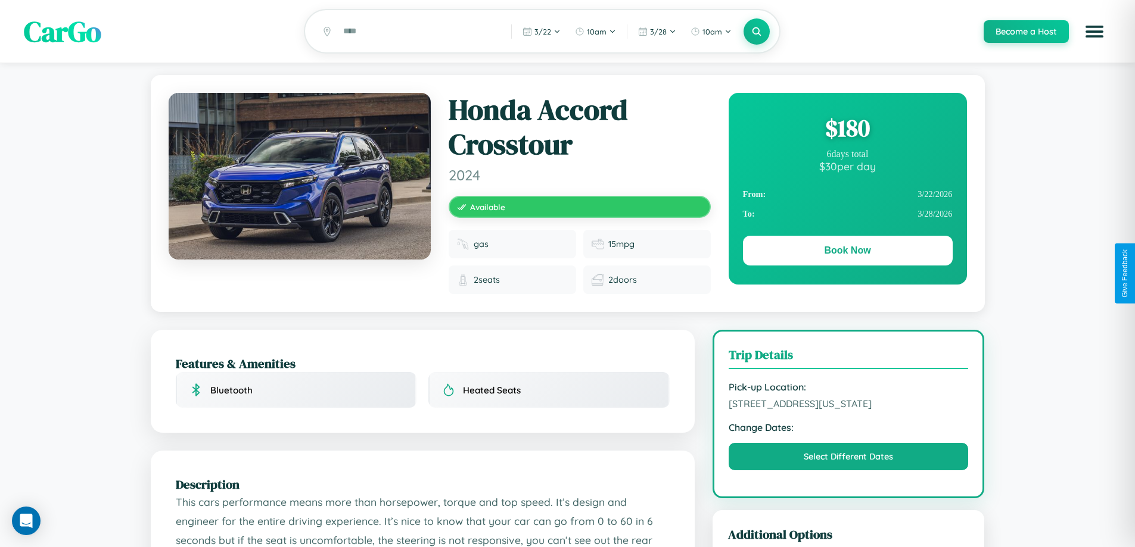
click at [847, 130] on div "$ 180" at bounding box center [848, 128] width 210 height 32
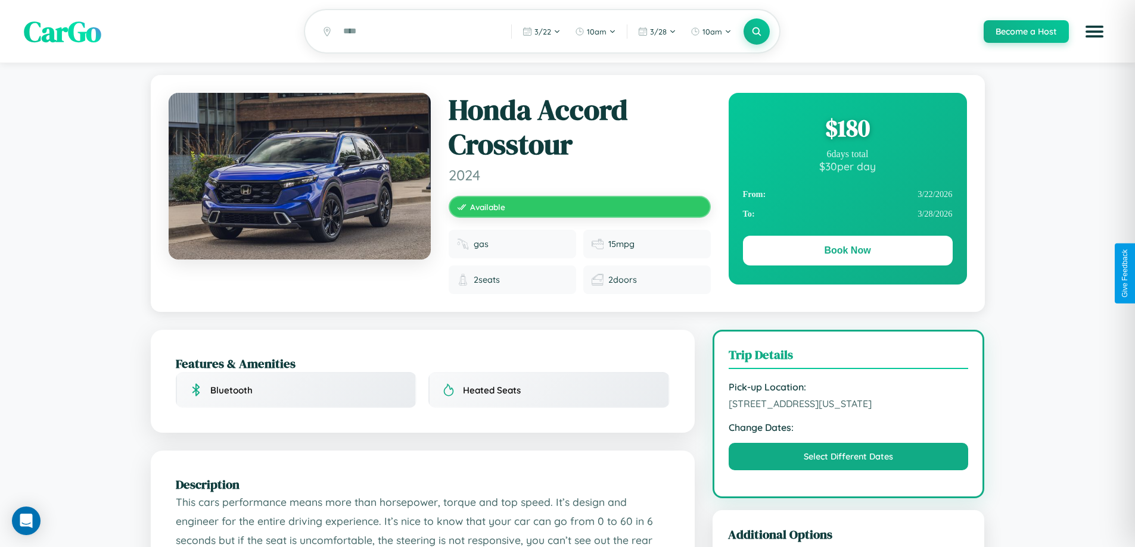
click at [847, 130] on div "$ 180" at bounding box center [848, 128] width 210 height 32
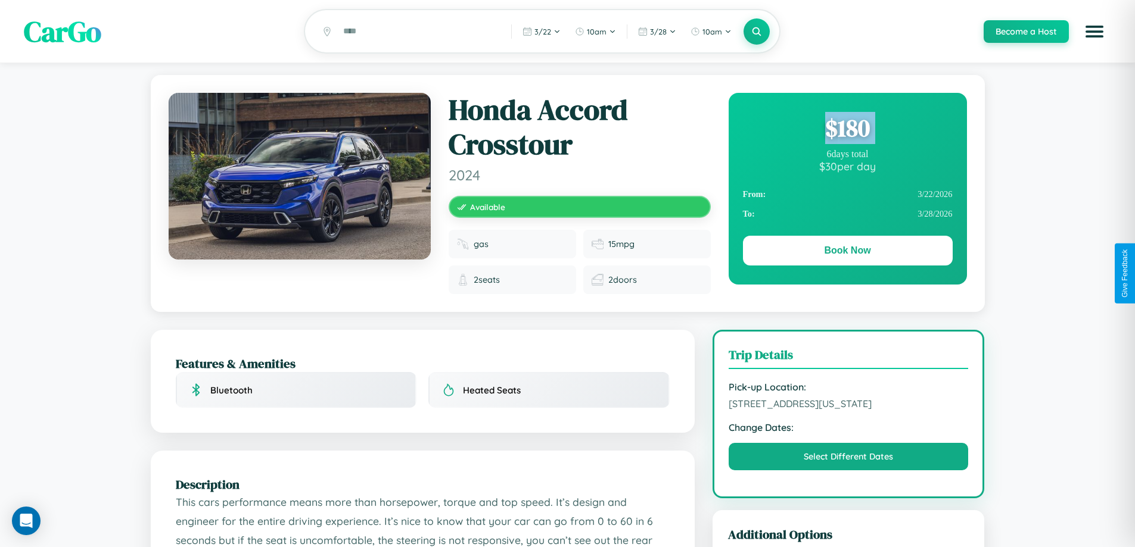
click at [847, 130] on div "$ 180" at bounding box center [848, 128] width 210 height 32
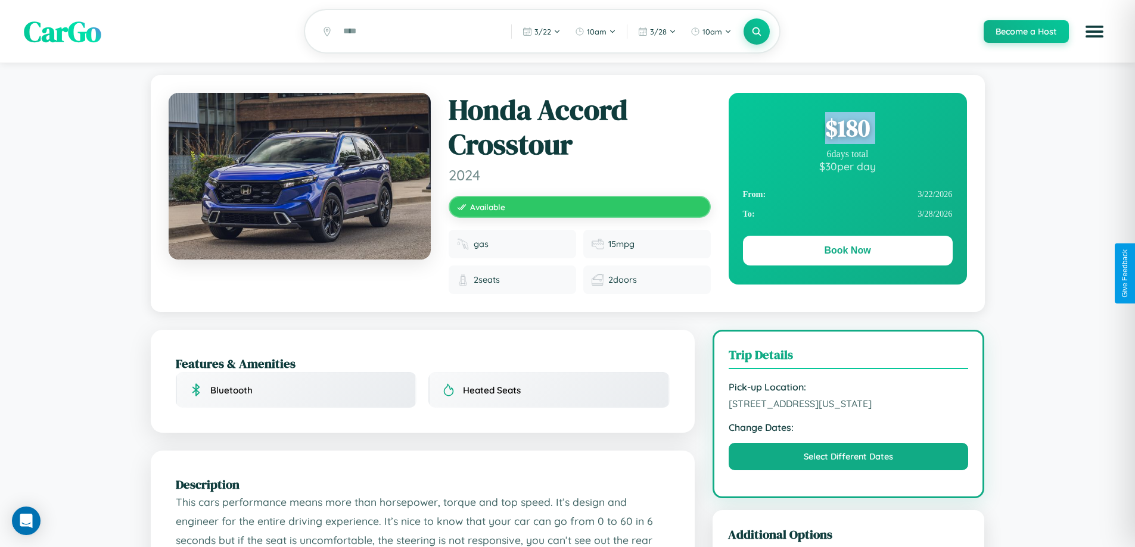
click at [847, 130] on div "$ 180" at bounding box center [848, 128] width 210 height 32
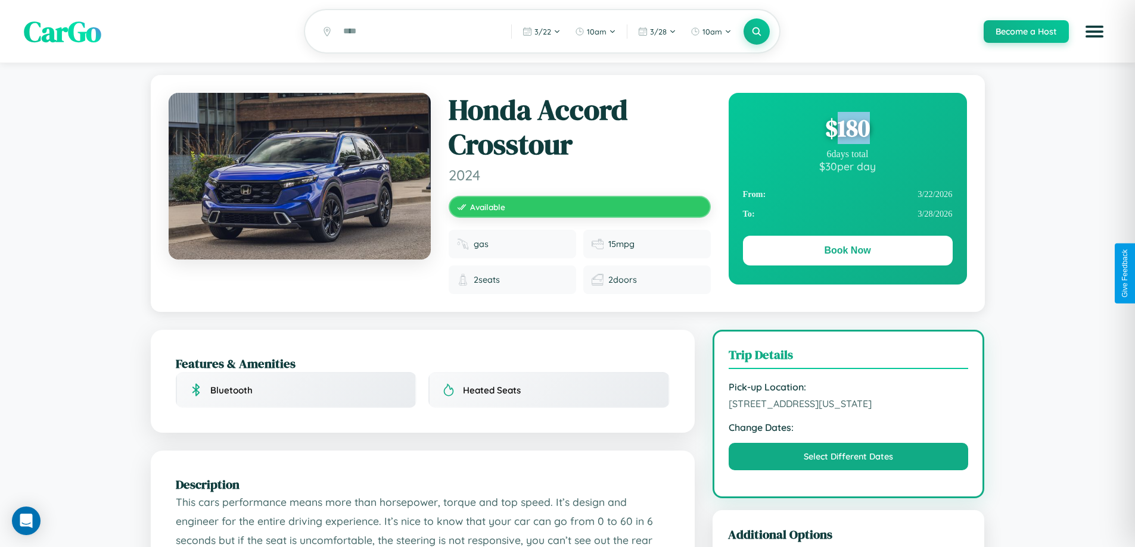
click at [847, 130] on div "$ 180" at bounding box center [848, 128] width 210 height 32
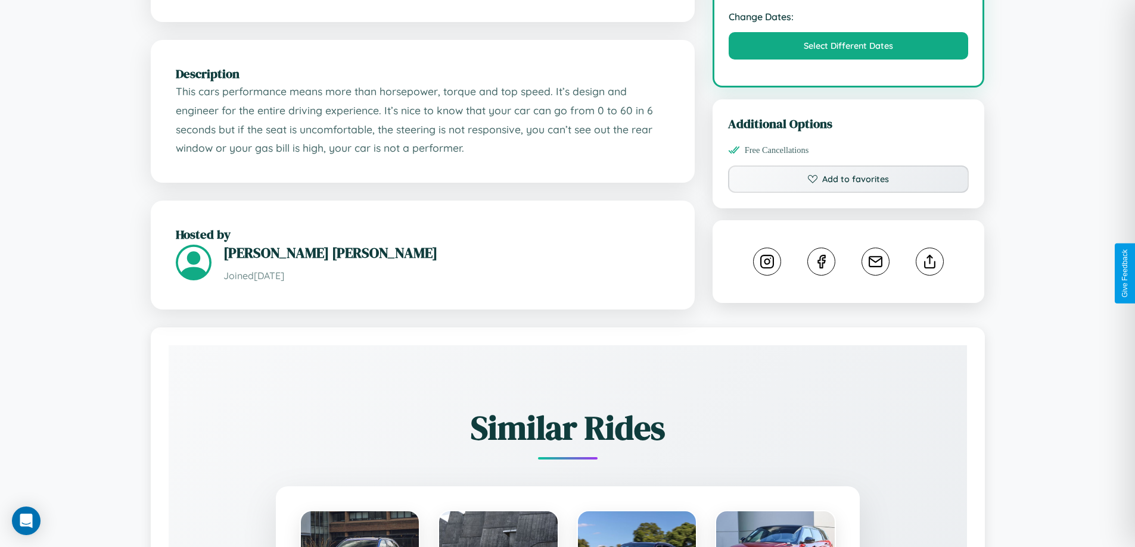
scroll to position [413, 0]
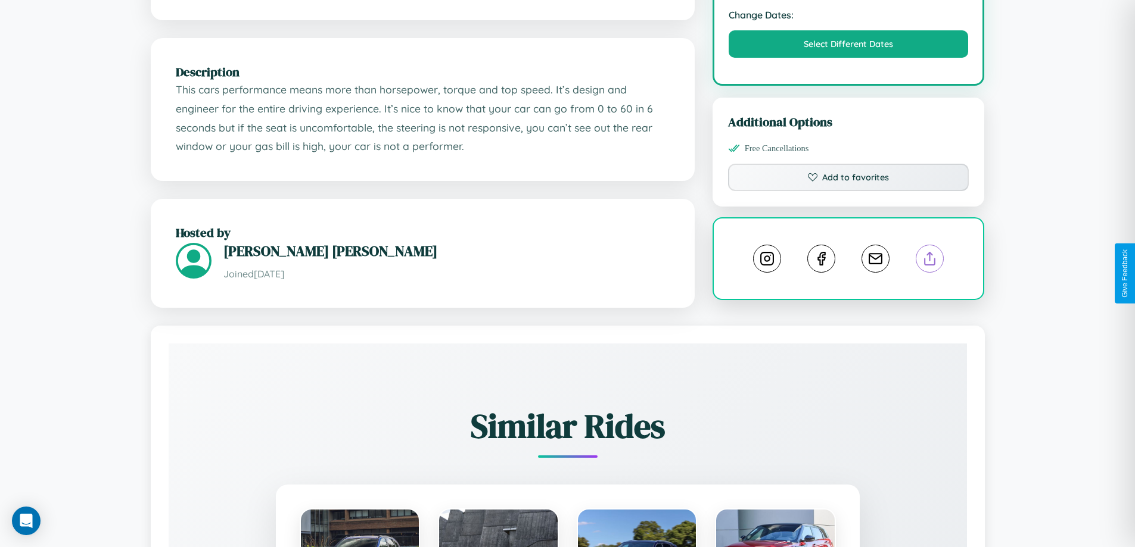
click at [930, 261] on line at bounding box center [930, 257] width 0 height 8
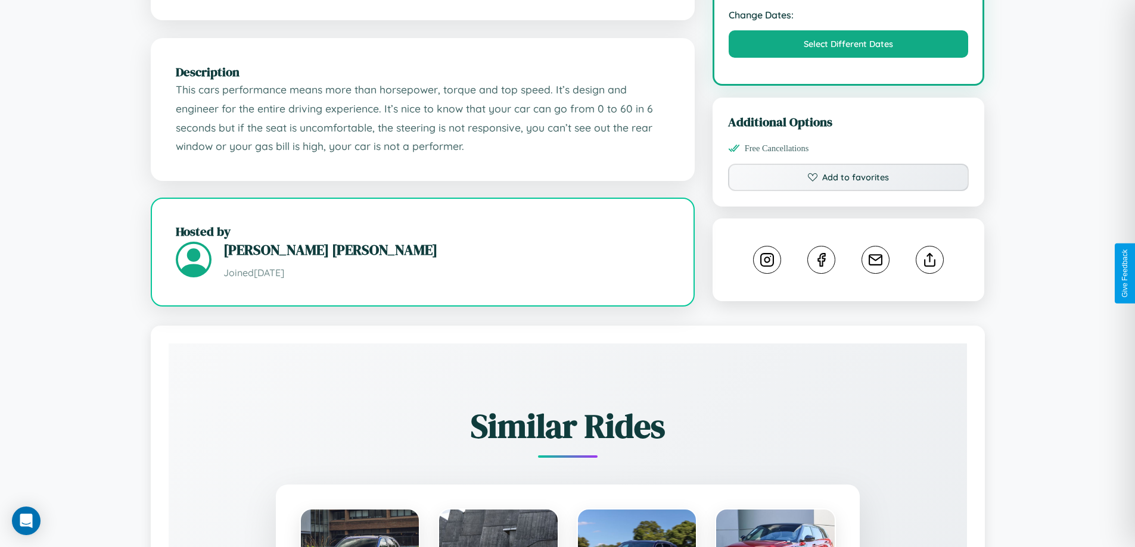
scroll to position [331, 0]
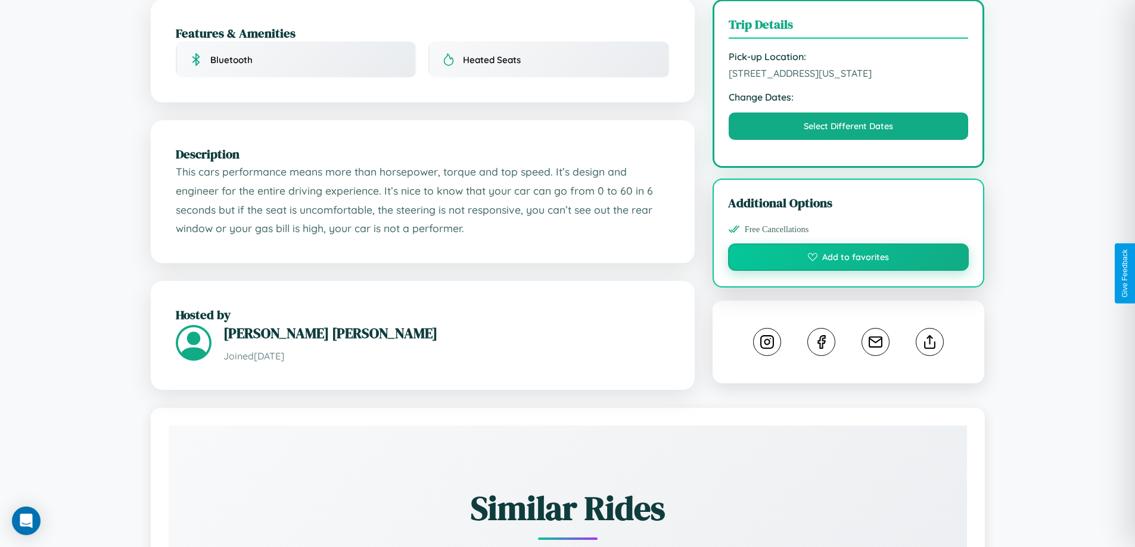
click at [848, 271] on button "Add to favorites" at bounding box center [848, 257] width 241 height 27
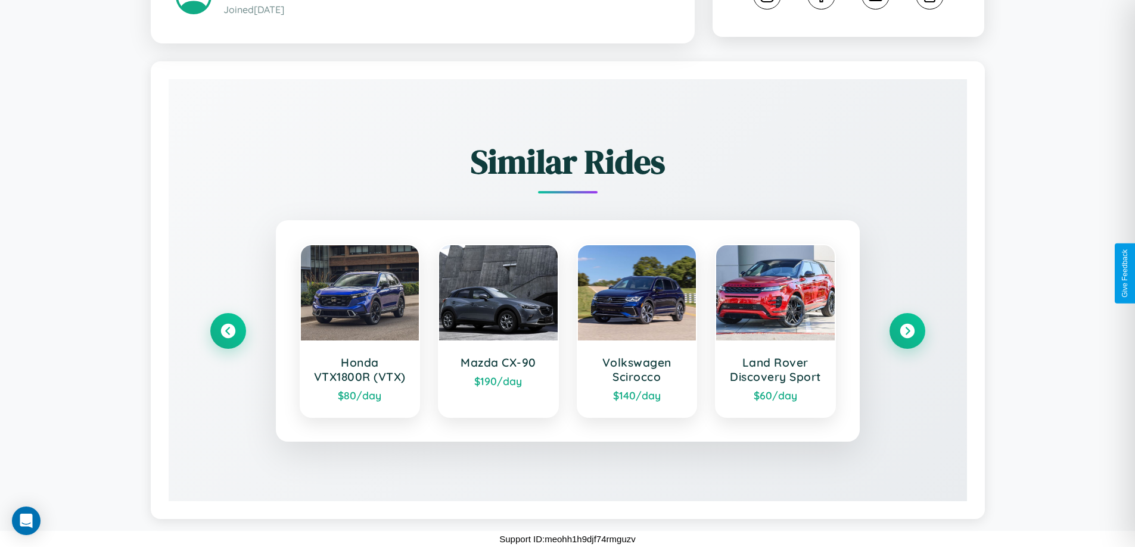
scroll to position [685, 0]
click at [907, 331] on icon at bounding box center [907, 331] width 16 height 16
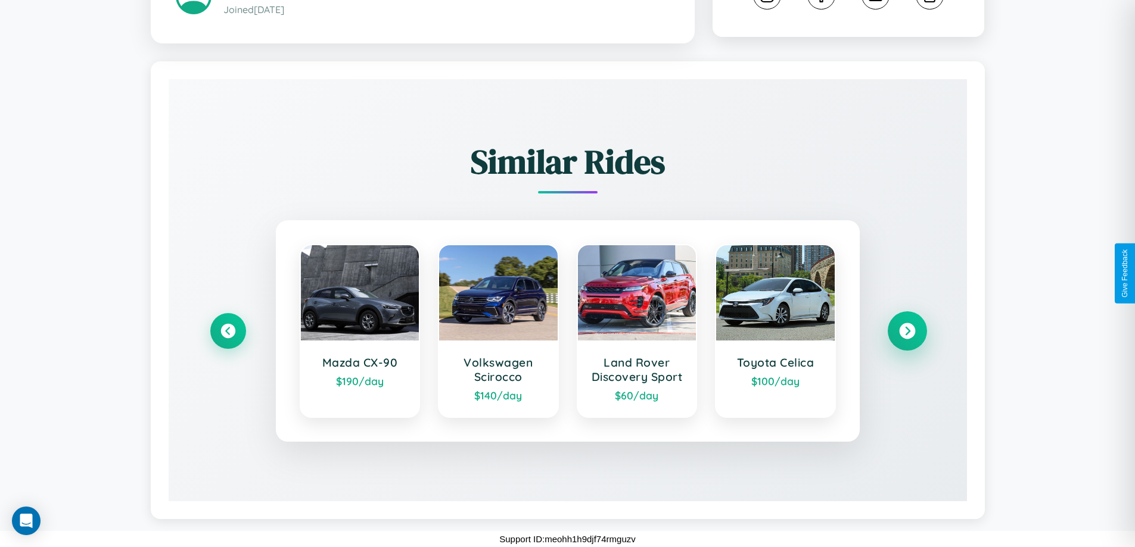
click at [907, 331] on icon at bounding box center [907, 331] width 16 height 16
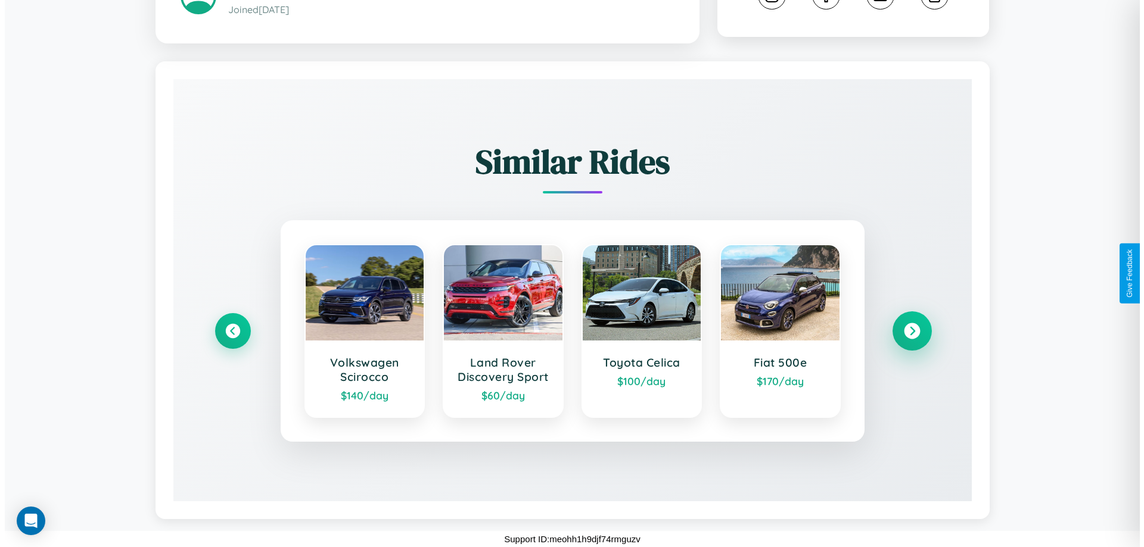
scroll to position [0, 0]
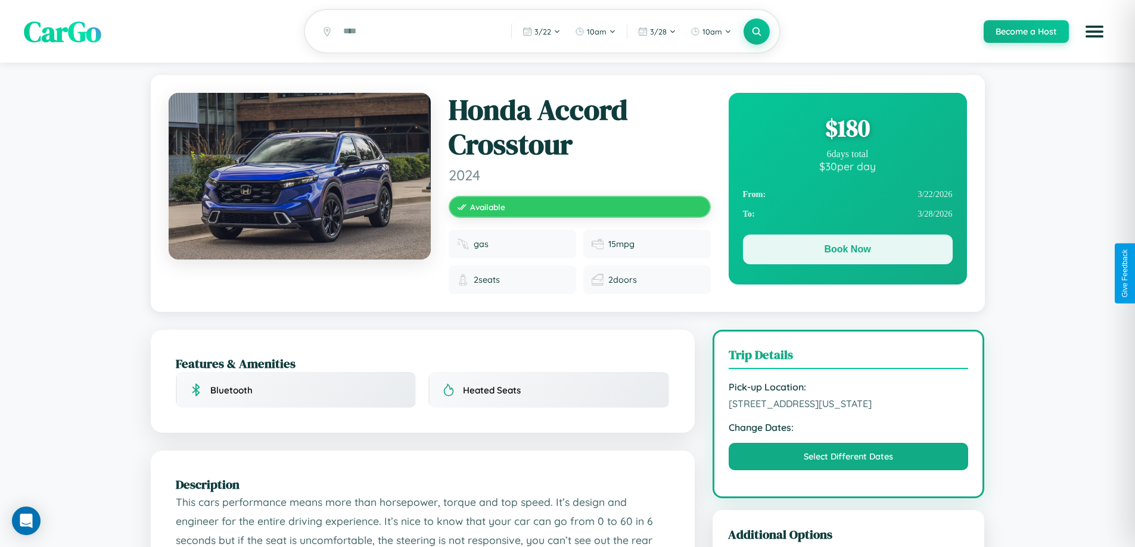
click at [847, 251] on button "Book Now" at bounding box center [848, 250] width 210 height 30
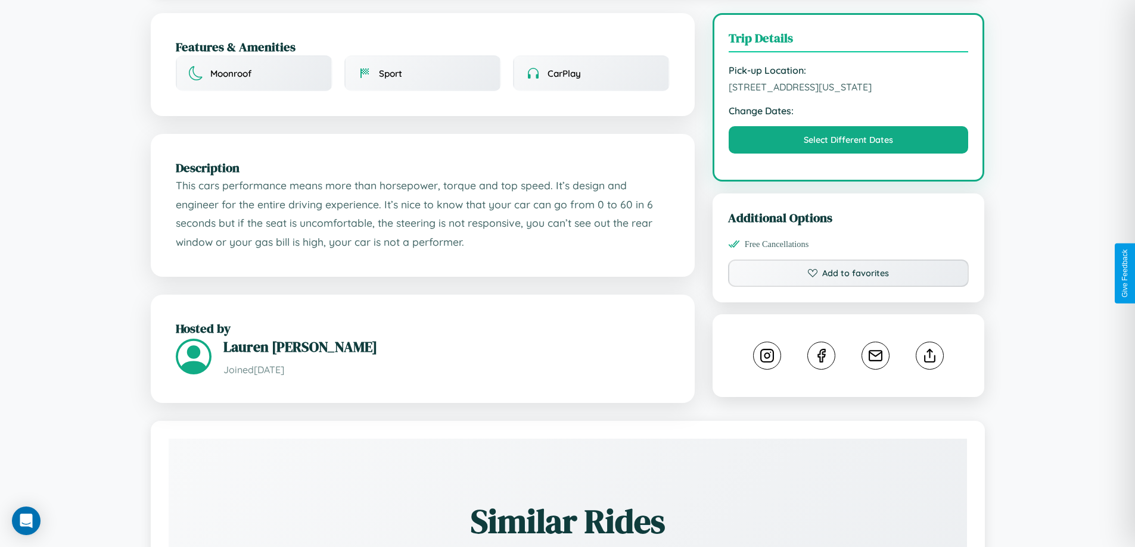
scroll to position [346, 0]
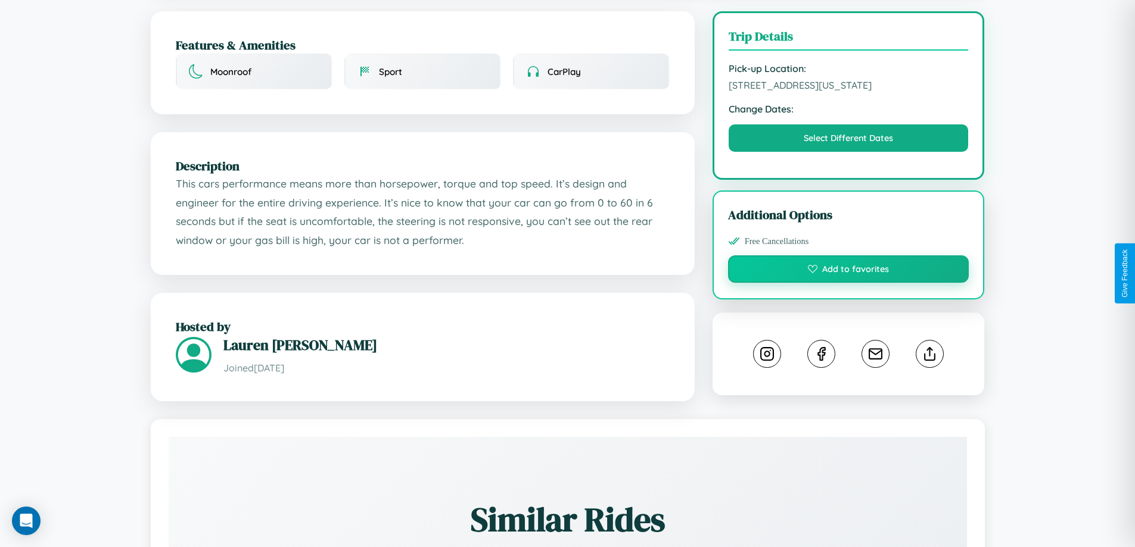
click at [848, 271] on button "Add to favorites" at bounding box center [848, 269] width 241 height 27
